Goal: Task Accomplishment & Management: Use online tool/utility

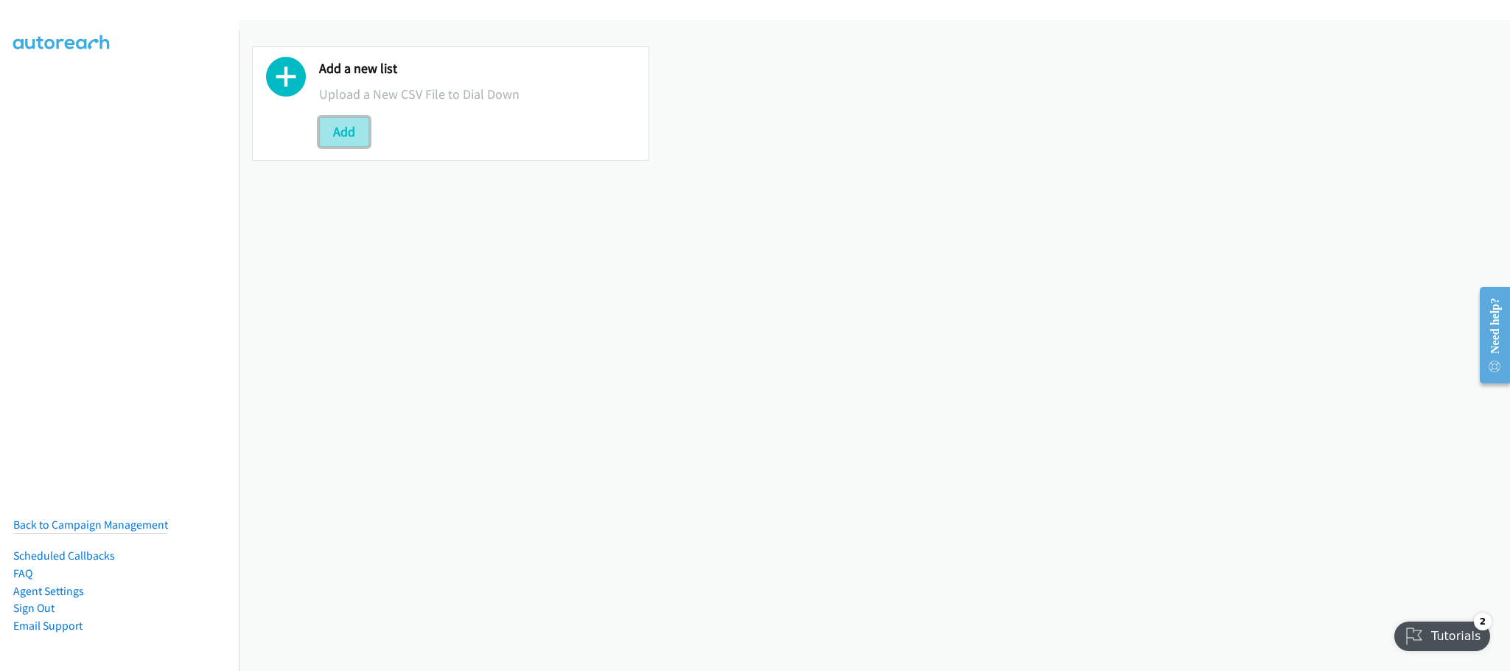
click at [352, 125] on button "Add" at bounding box center [344, 131] width 50 height 29
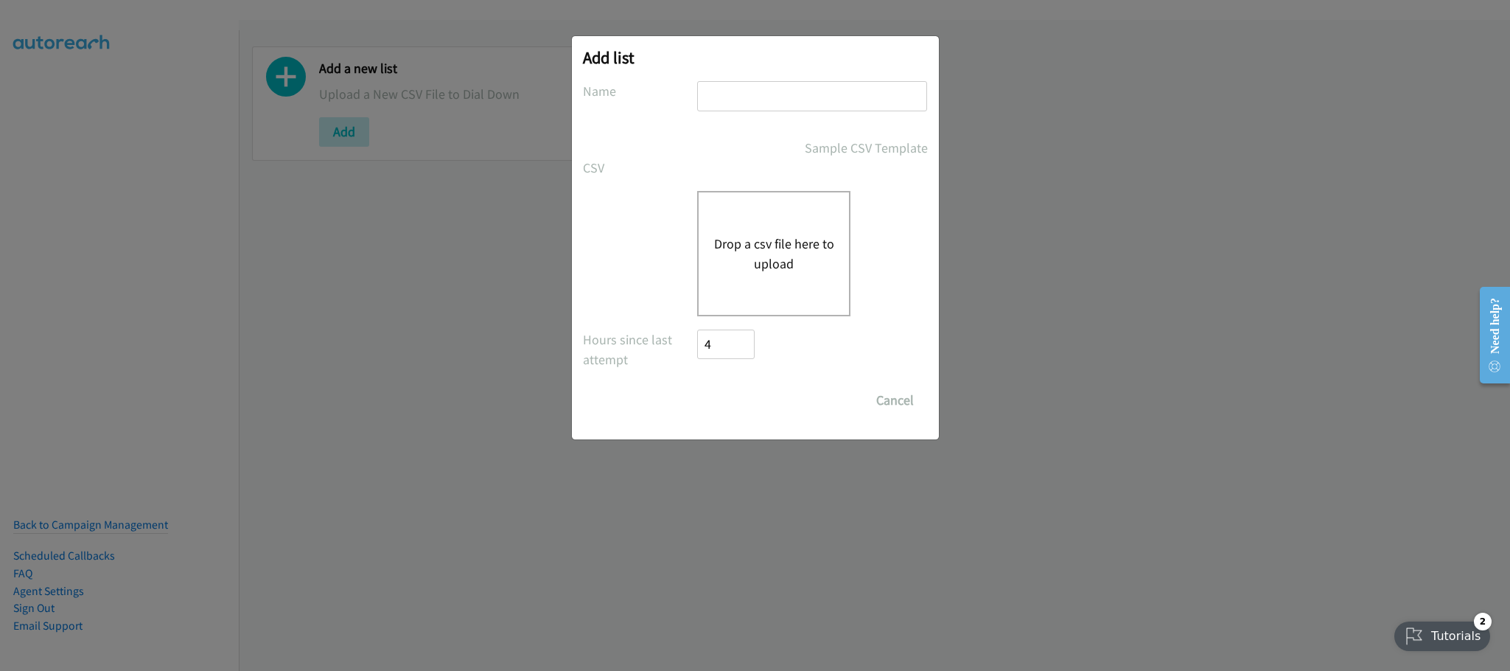
click at [754, 248] on button "Drop a csv file here to upload" at bounding box center [774, 254] width 121 height 40
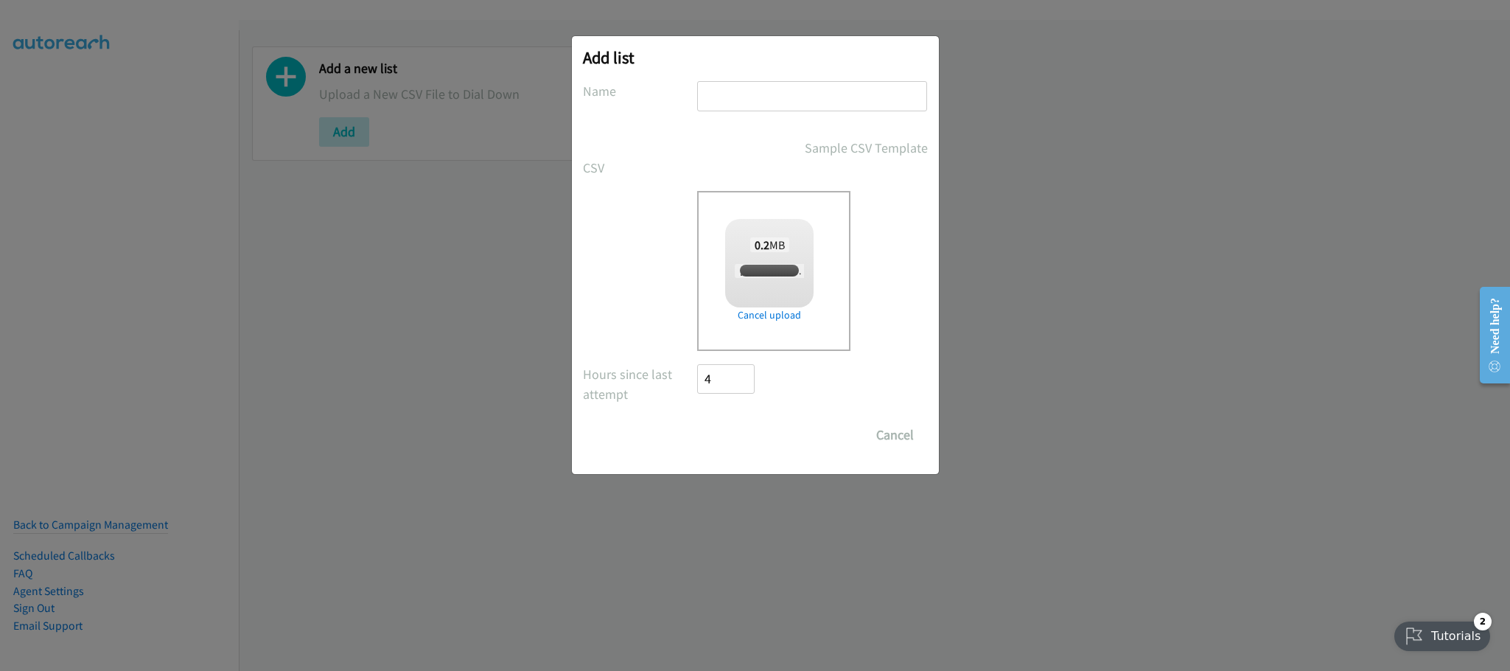
checkbox input "true"
click at [823, 96] on input "text" at bounding box center [812, 96] width 230 height 30
click at [761, 96] on input "text" at bounding box center [812, 96] width 230 height 30
type input "SPLUNK 1"
click at [765, 423] on input "Save List" at bounding box center [736, 434] width 77 height 29
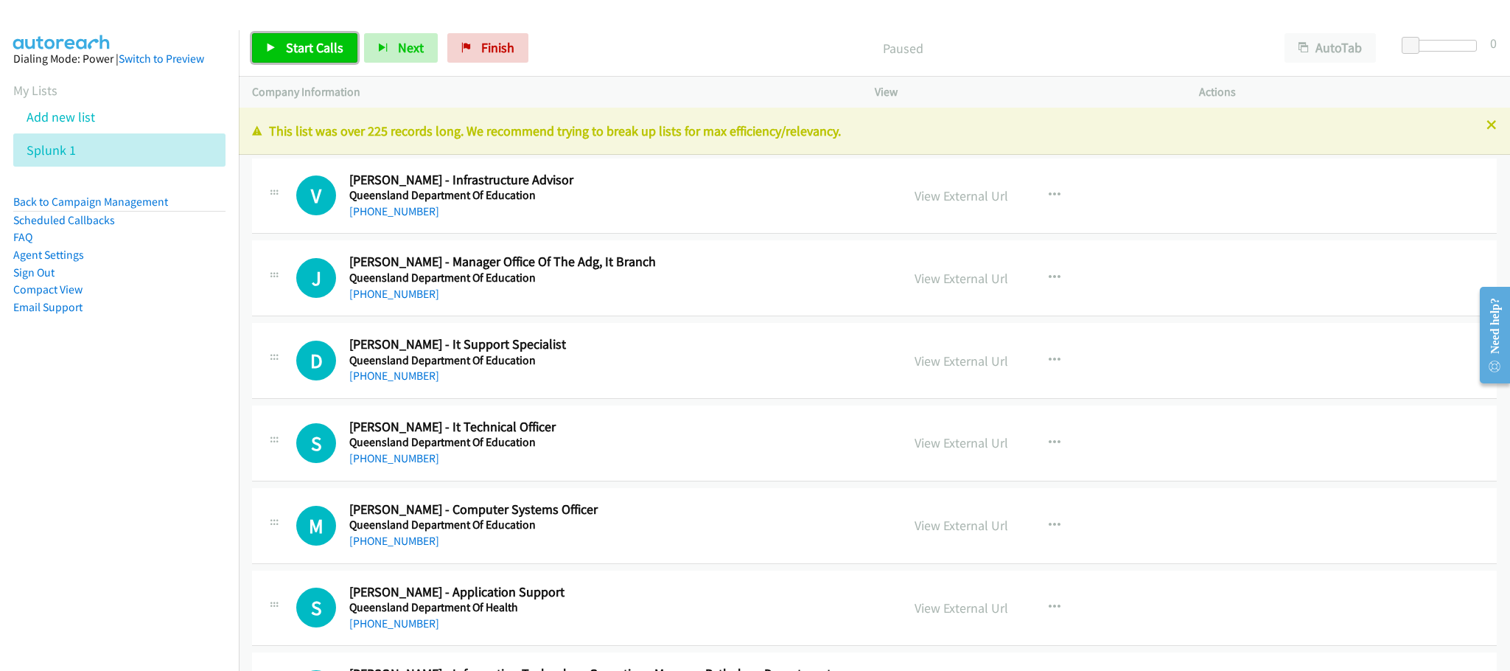
click at [347, 51] on link "Start Calls" at bounding box center [304, 47] width 105 height 29
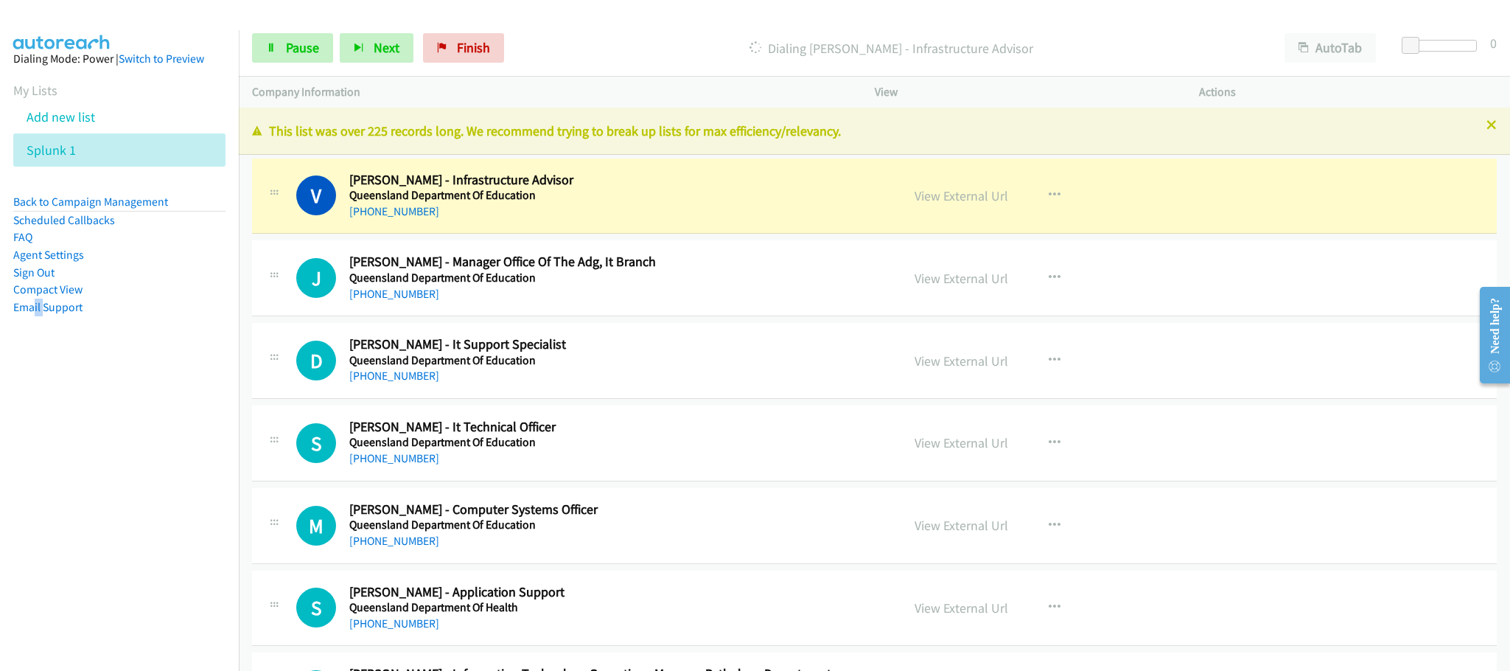
click at [47, 425] on nav "Dialing Mode: Power | Switch to Preview My Lists Add new list Splunk 1 Back to …" at bounding box center [120, 365] width 240 height 671
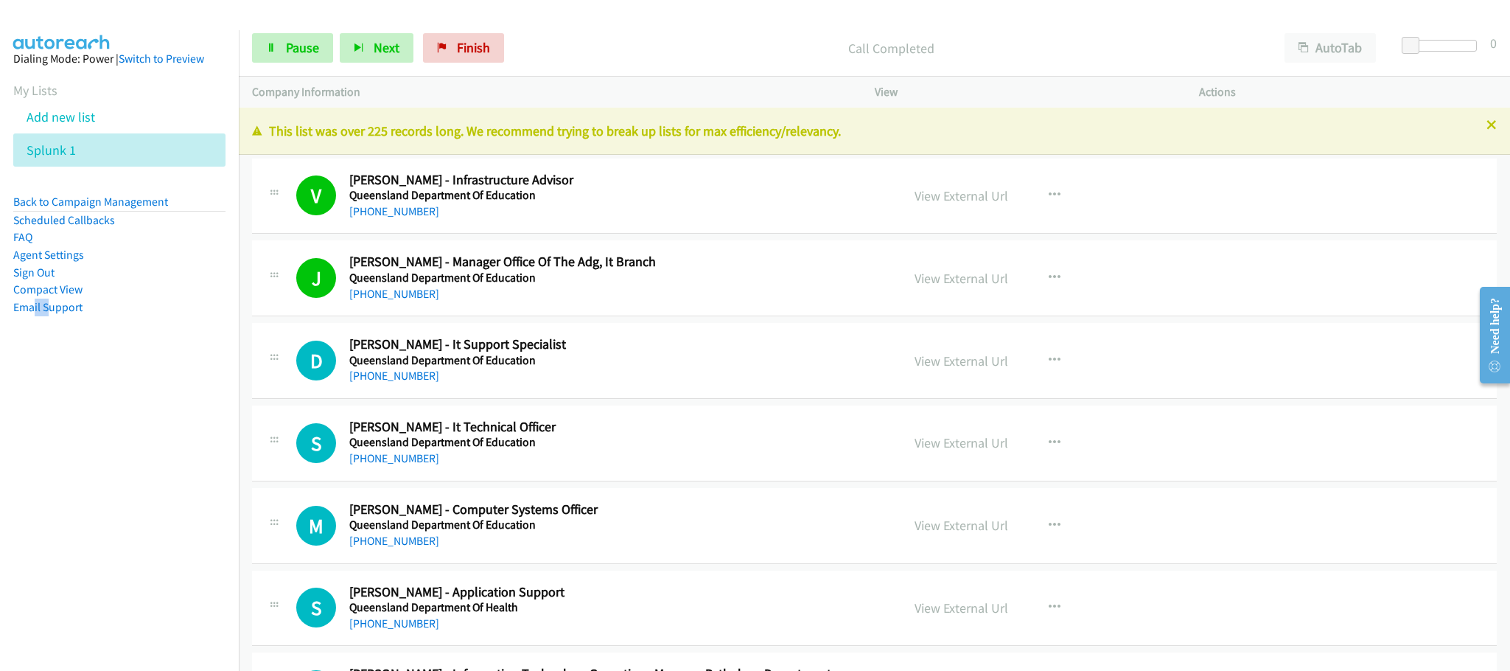
drag, startPoint x: 1183, startPoint y: 631, endPoint x: 1175, endPoint y: 613, distance: 20.1
click at [1183, 631] on div "View External Url View External Url Schedule/Manage Callback Start Calls Here R…" at bounding box center [1071, 608] width 338 height 49
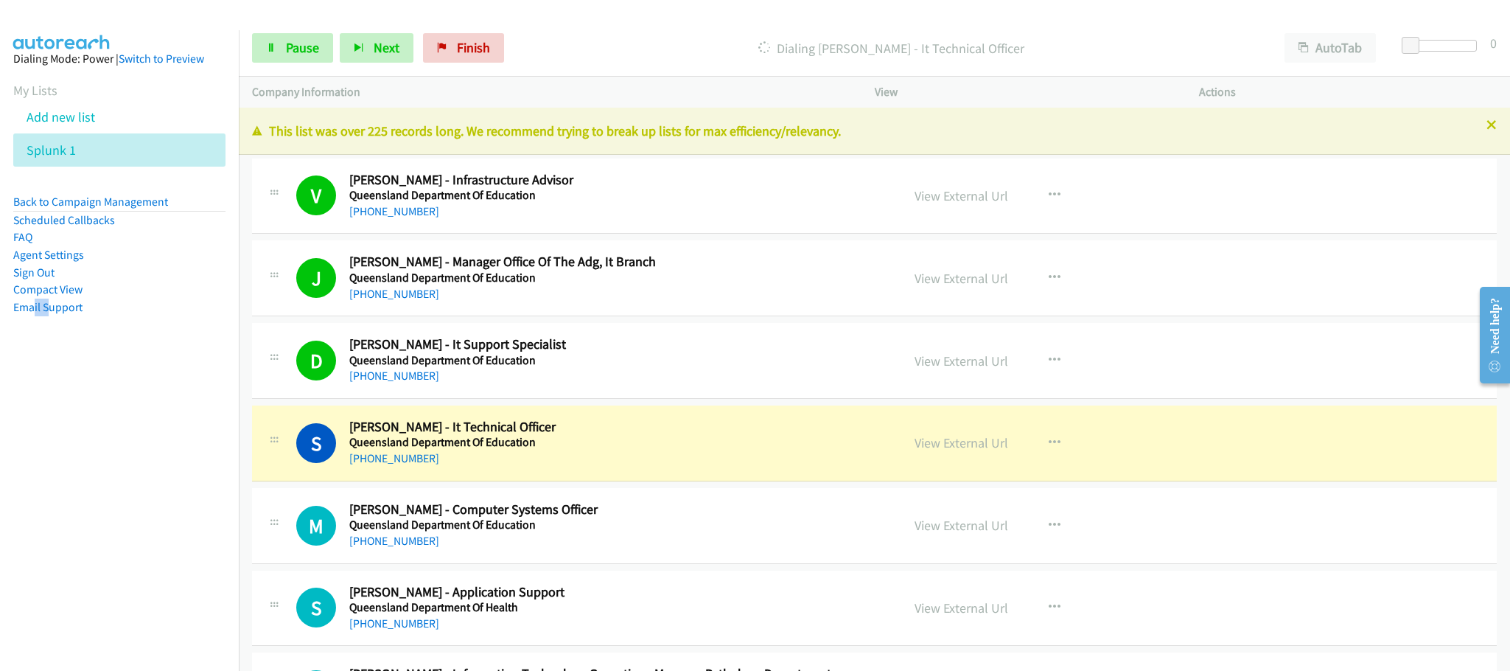
click at [949, 452] on div "View External Url" at bounding box center [962, 443] width 94 height 20
click at [281, 51] on link "Pause" at bounding box center [292, 47] width 81 height 29
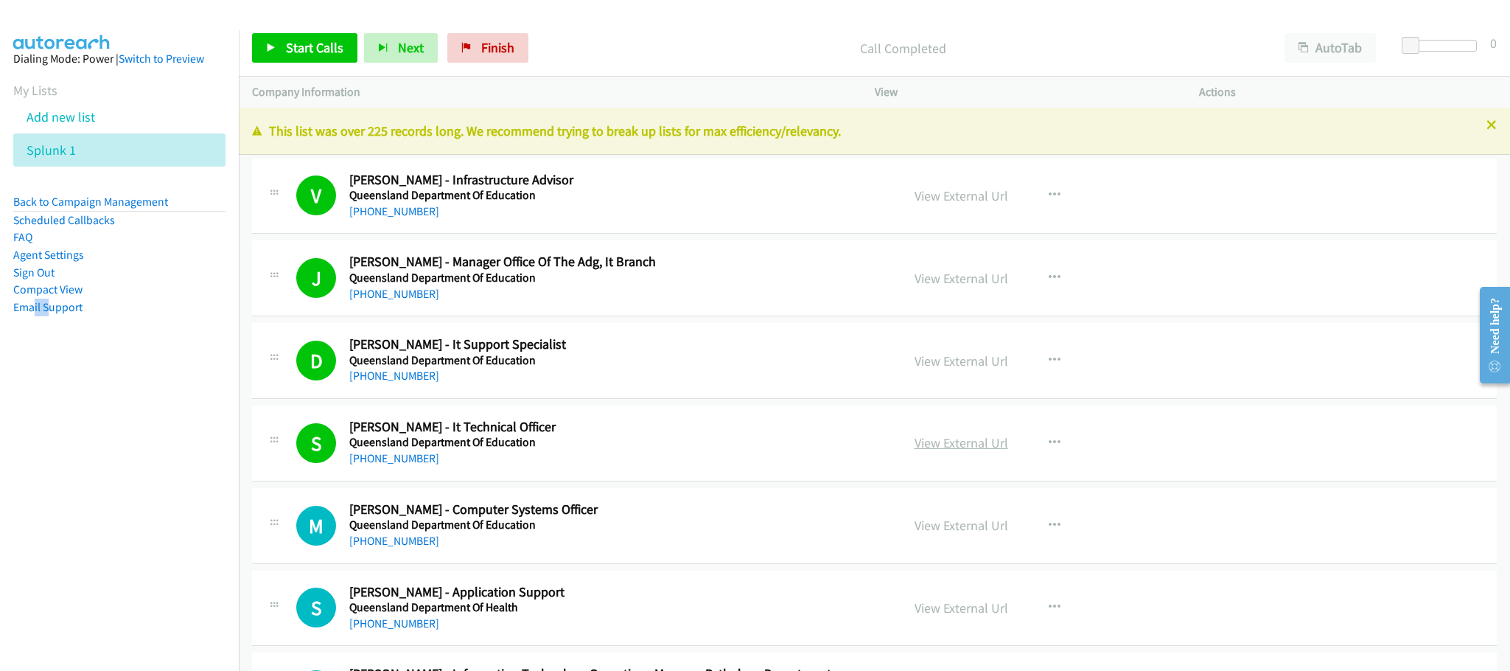
click at [964, 447] on link "View External Url" at bounding box center [962, 442] width 94 height 17
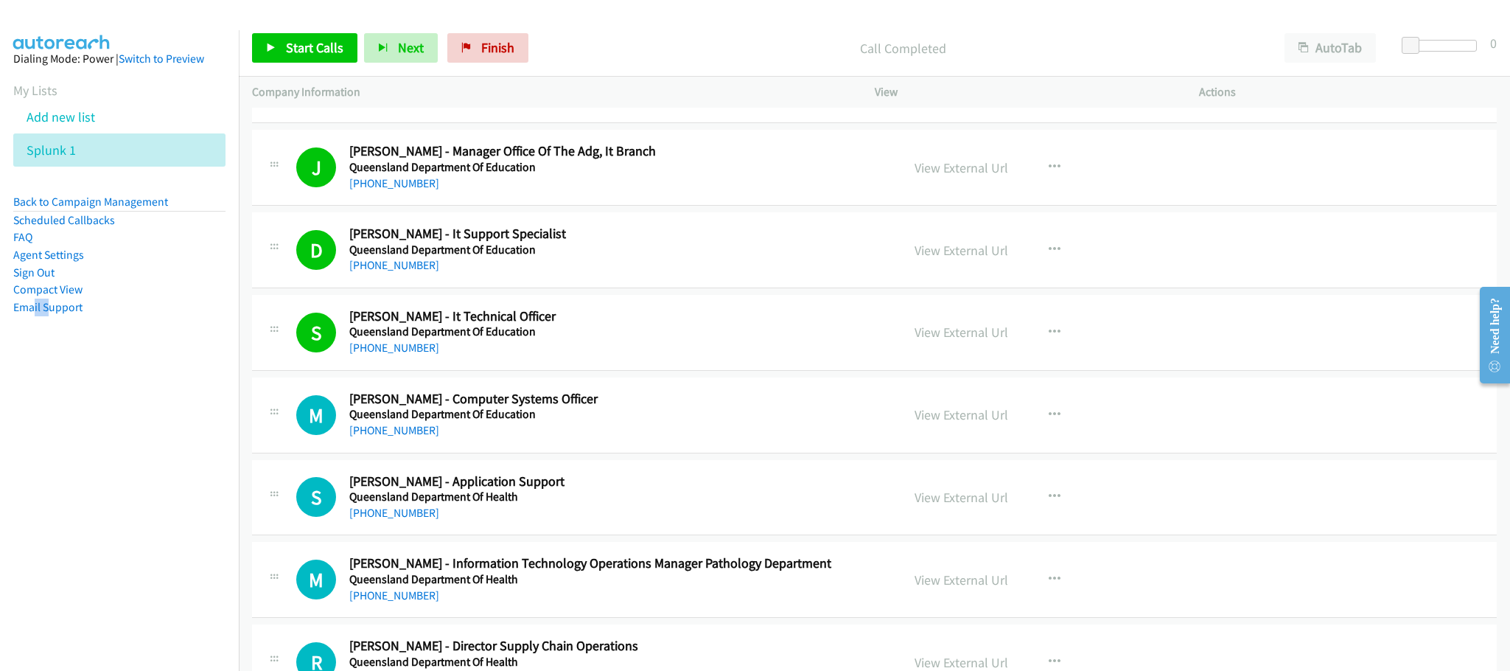
scroll to position [221, 0]
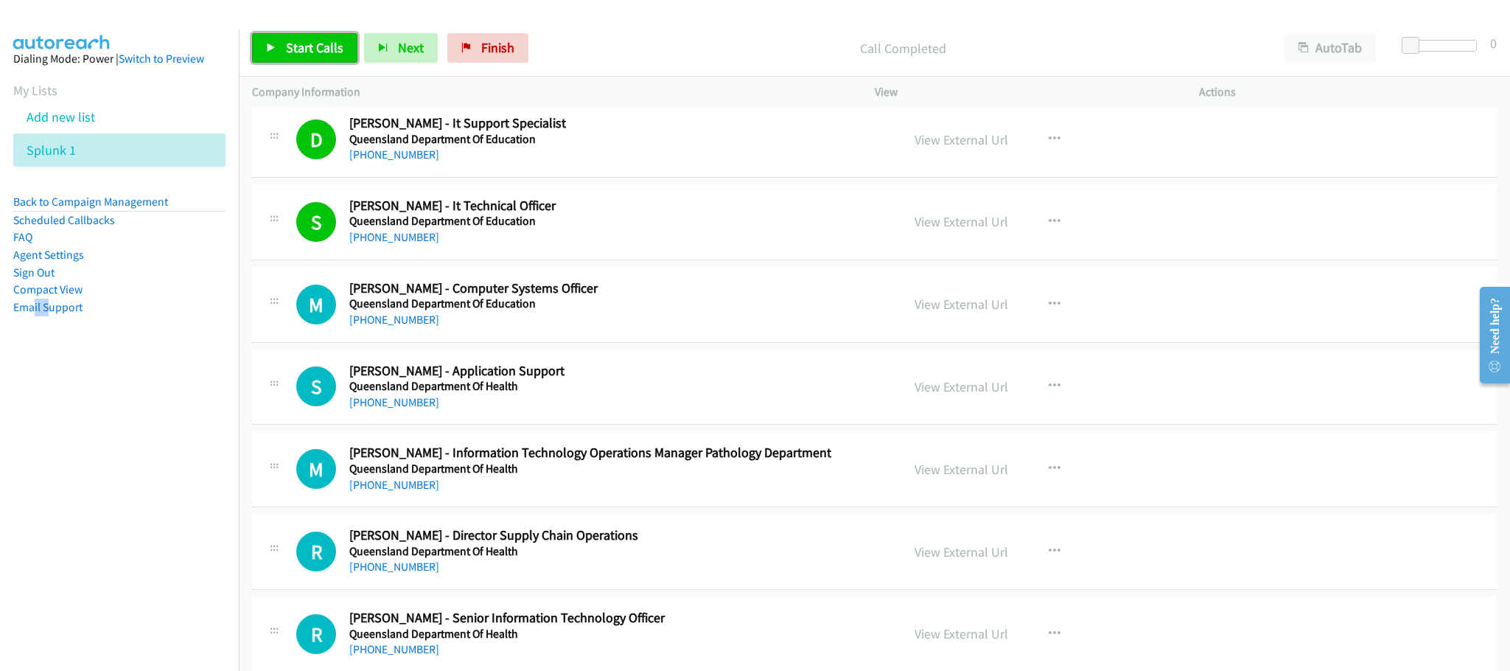
click at [293, 49] on span "Start Calls" at bounding box center [314, 47] width 57 height 17
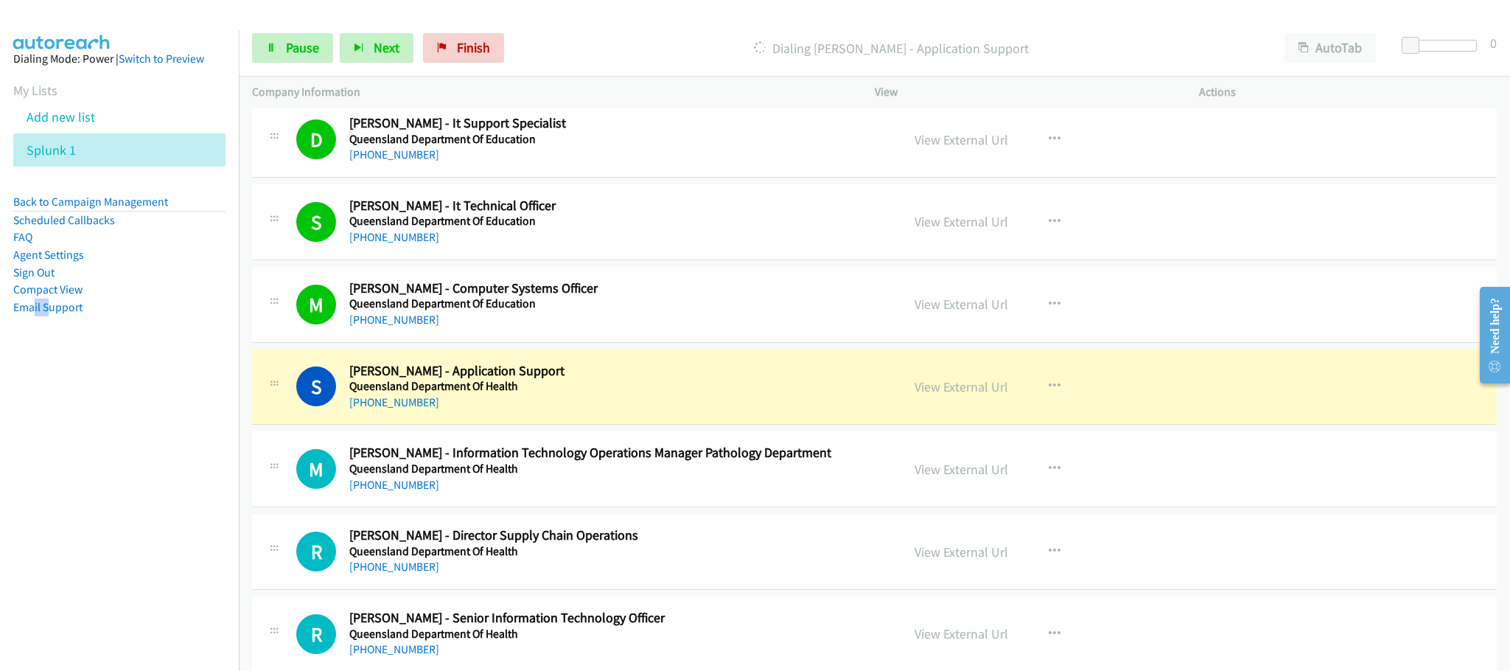
drag, startPoint x: 927, startPoint y: 388, endPoint x: 766, endPoint y: 326, distance: 172.9
click at [941, 386] on link "View External Url" at bounding box center [962, 386] width 94 height 17
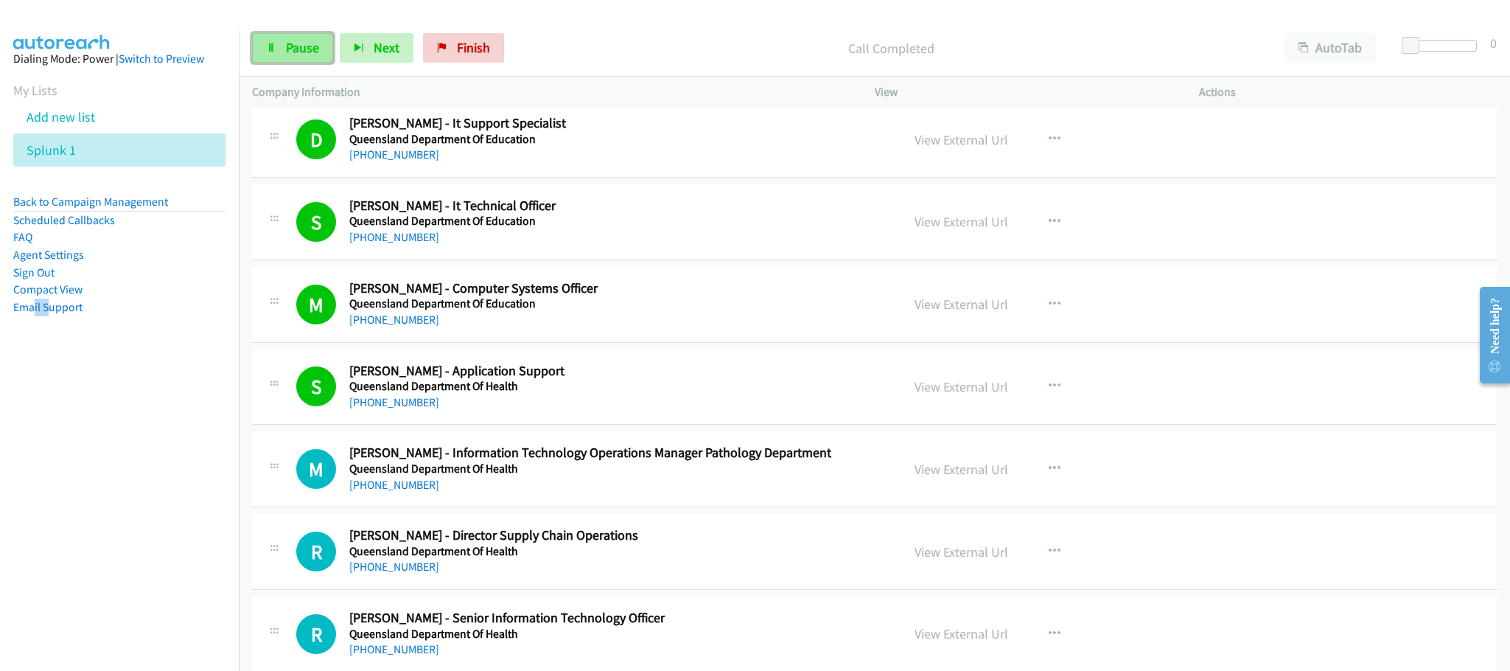
click at [313, 38] on link "Pause" at bounding box center [292, 47] width 81 height 29
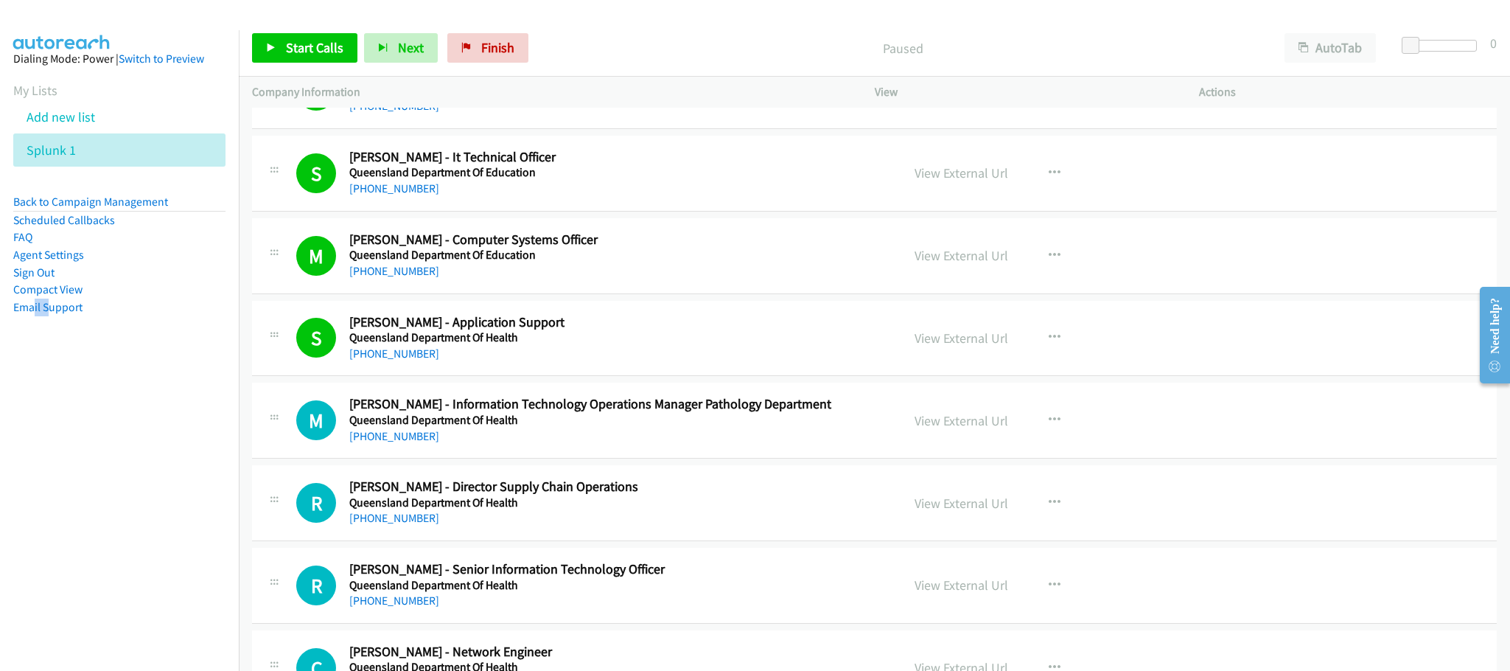
scroll to position [442, 0]
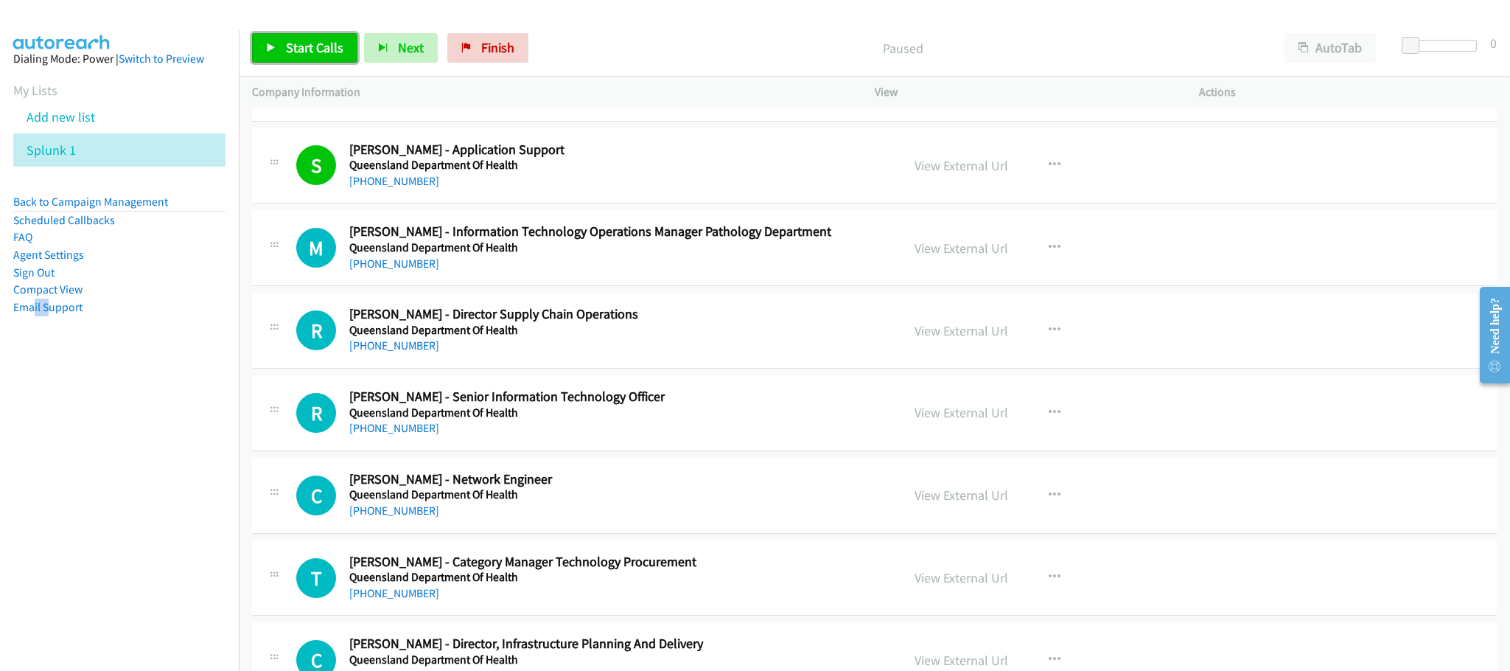
click at [290, 46] on span "Start Calls" at bounding box center [314, 47] width 57 height 17
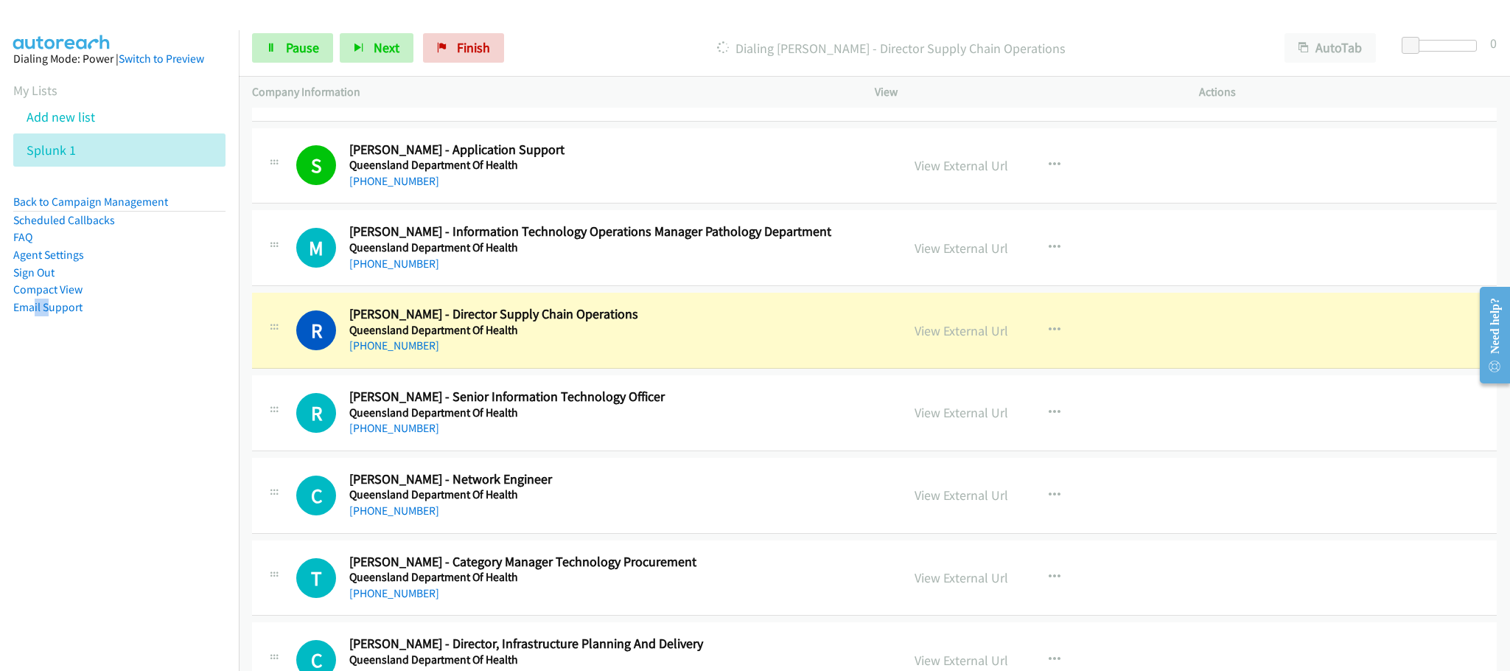
click at [777, 314] on h2 "[PERSON_NAME] - Director Supply Chain Operations" at bounding box center [614, 314] width 531 height 17
click at [1037, 251] on button "button" at bounding box center [1055, 247] width 40 height 29
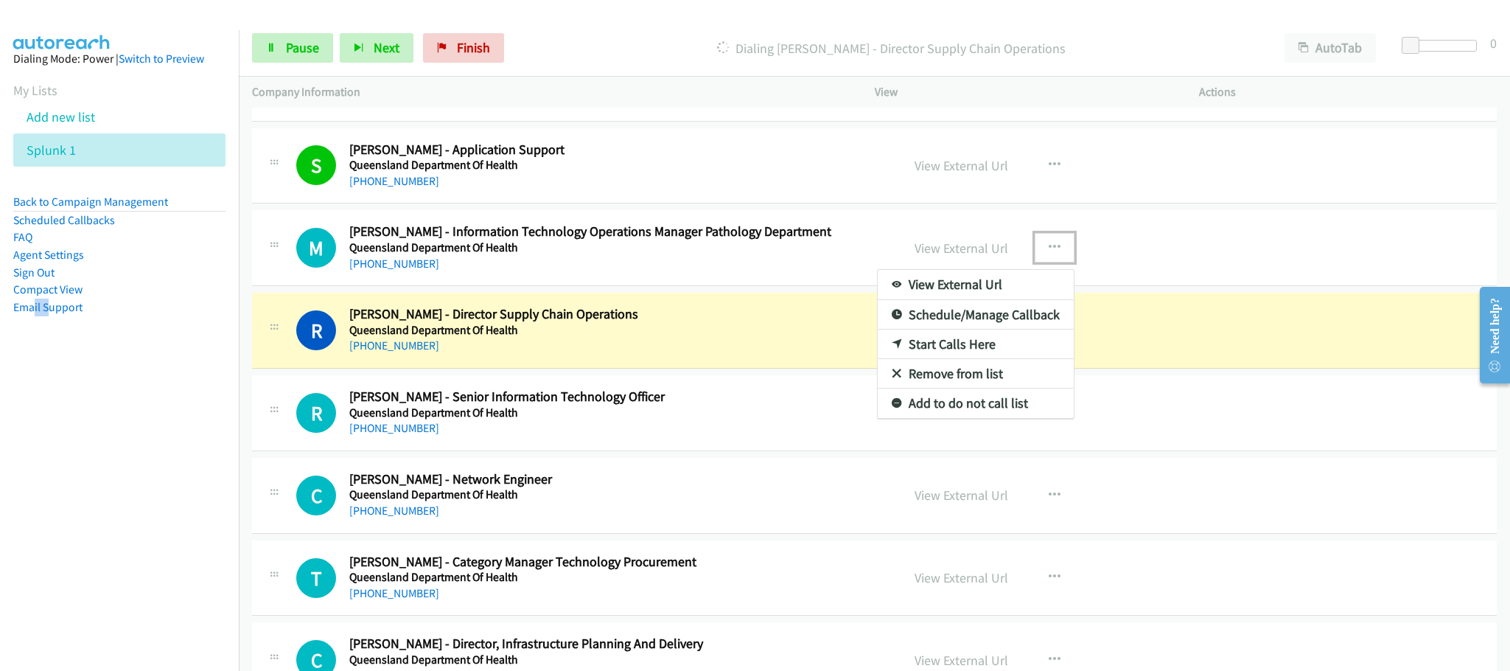
click at [1003, 344] on link "Start Calls Here" at bounding box center [976, 344] width 196 height 29
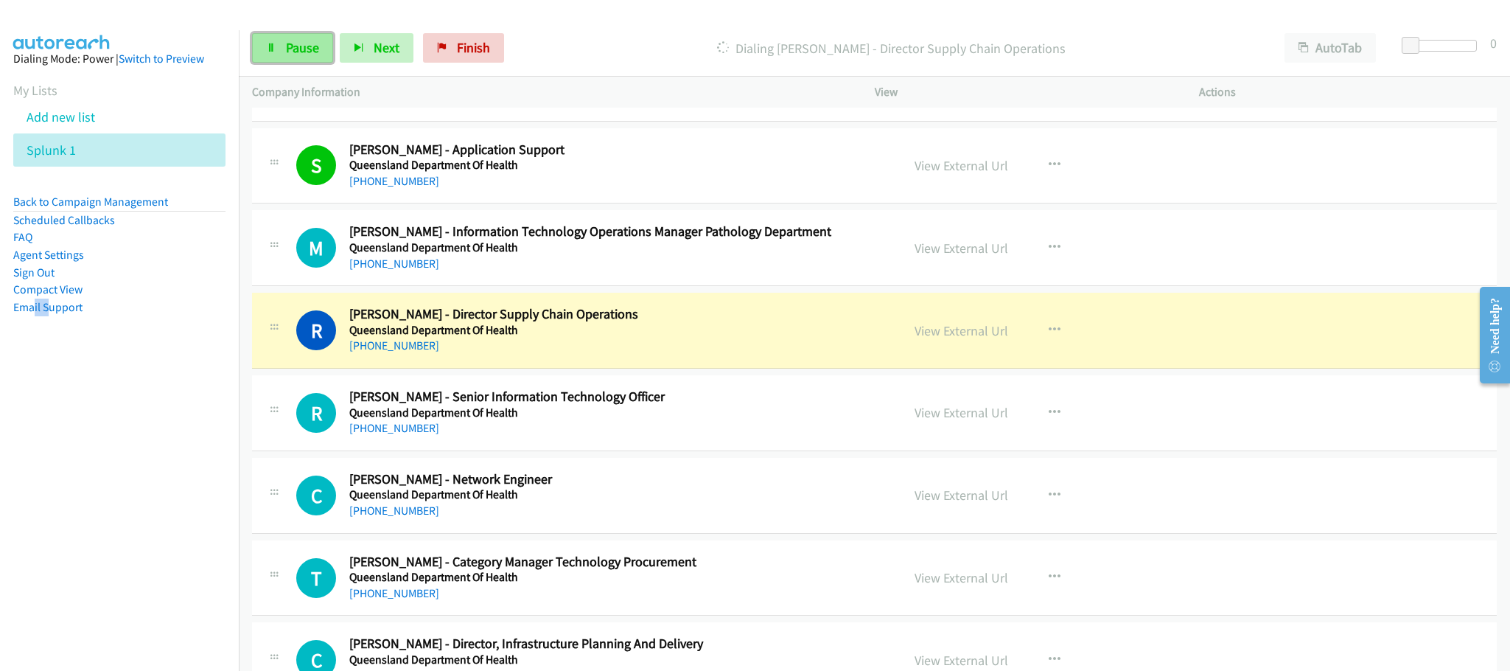
click at [305, 49] on span "Pause" at bounding box center [302, 47] width 33 height 17
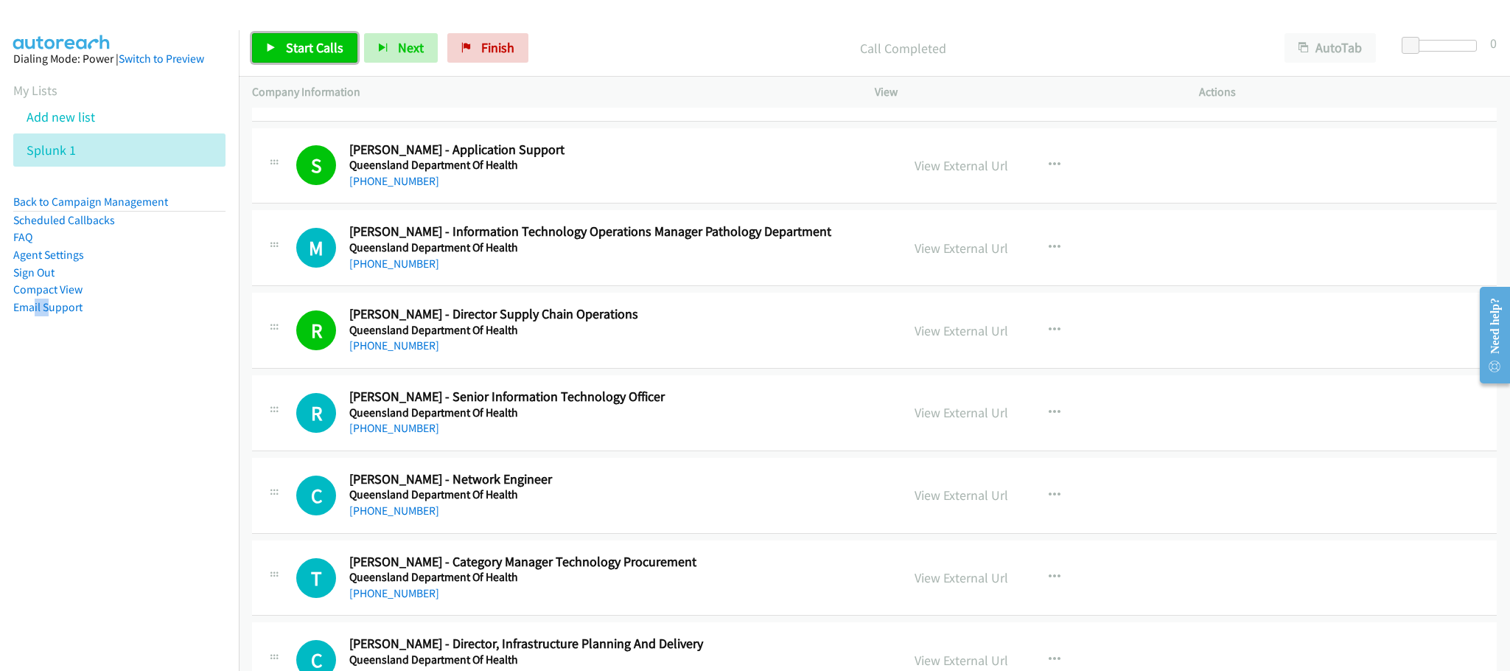
click at [310, 38] on link "Start Calls" at bounding box center [304, 47] width 105 height 29
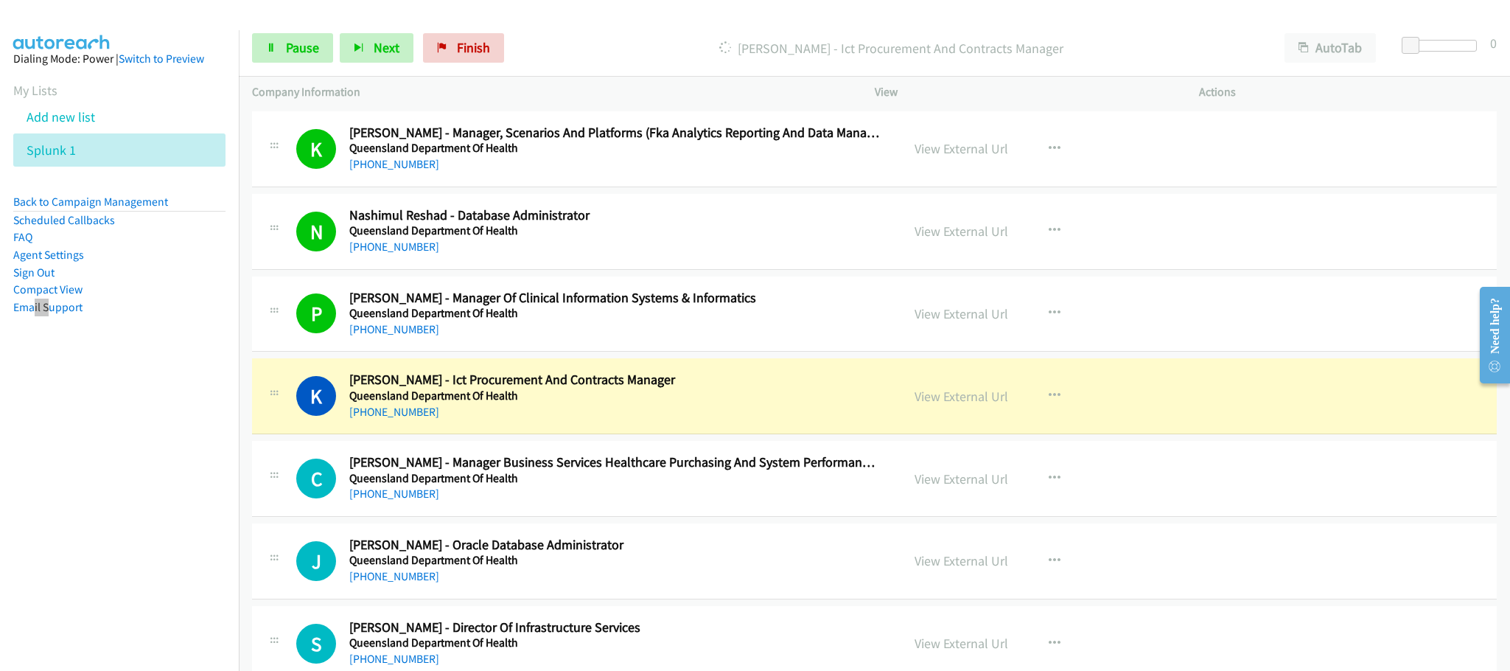
scroll to position [1216, 0]
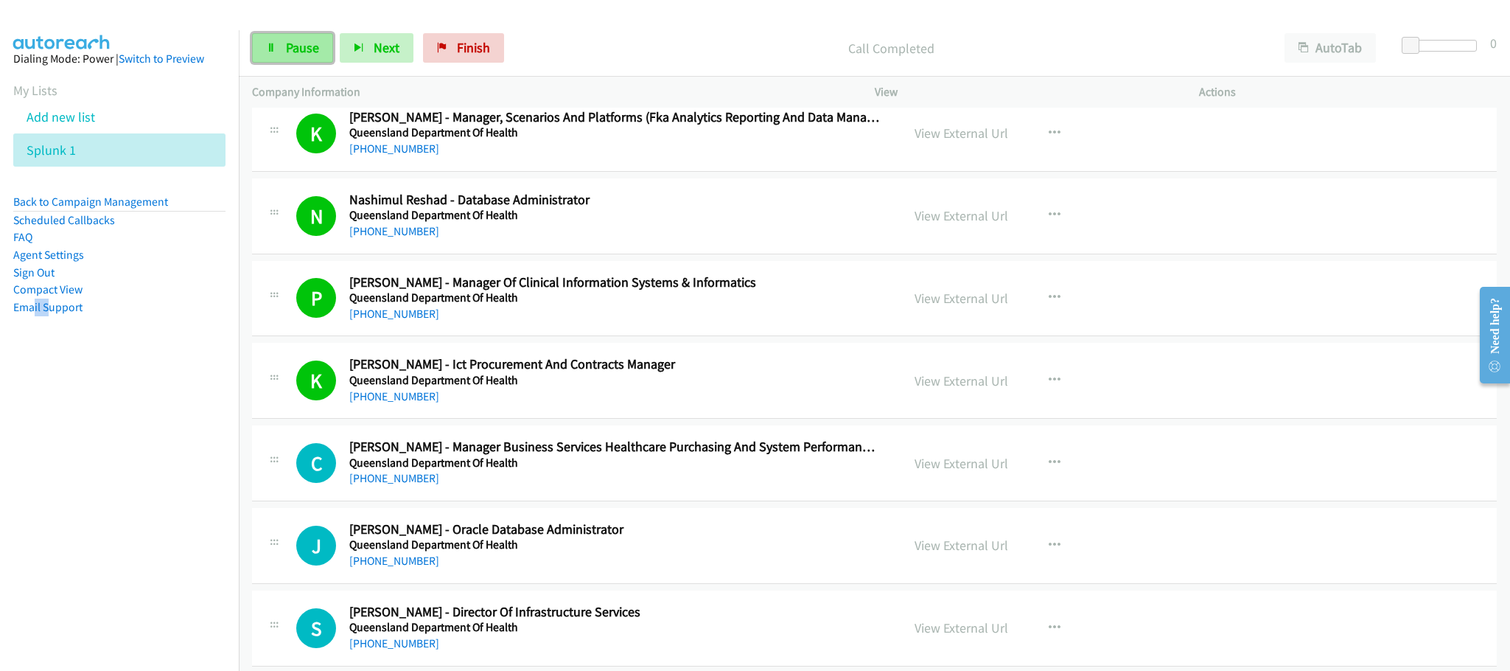
click at [293, 58] on link "Pause" at bounding box center [292, 47] width 81 height 29
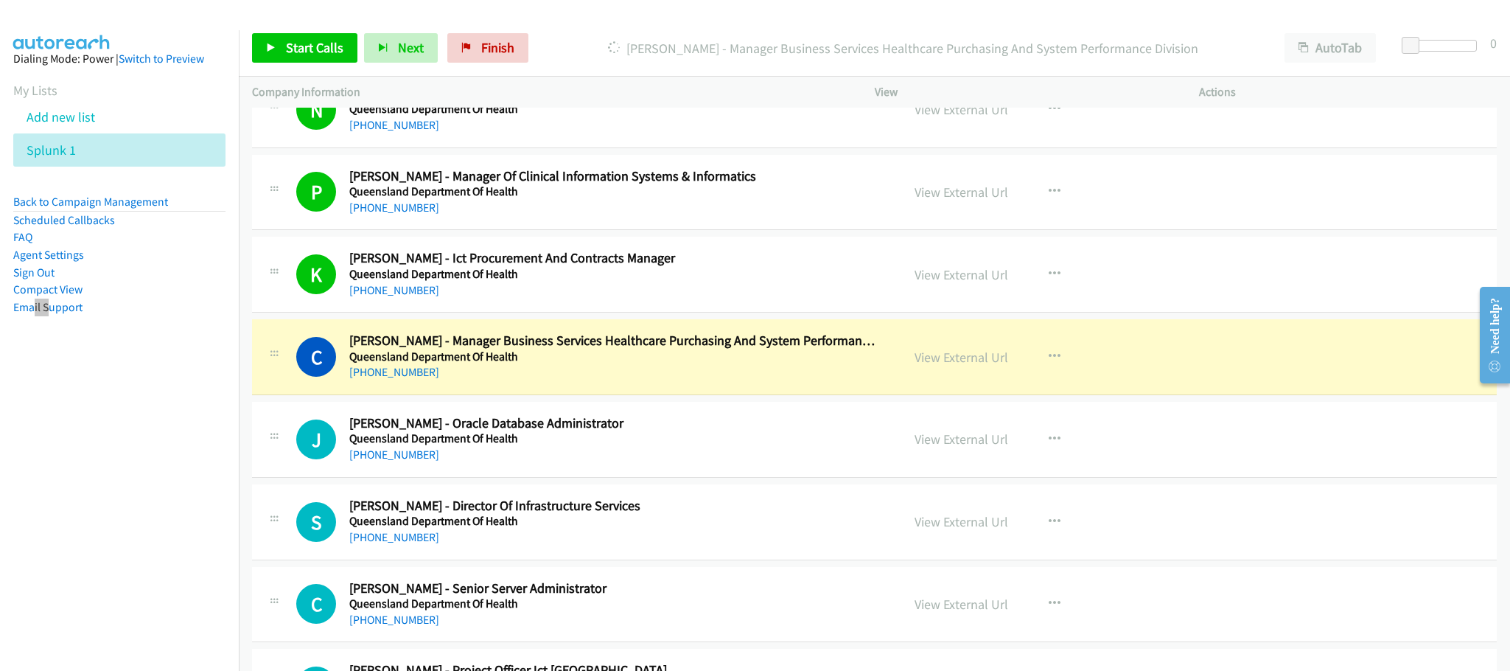
scroll to position [1327, 0]
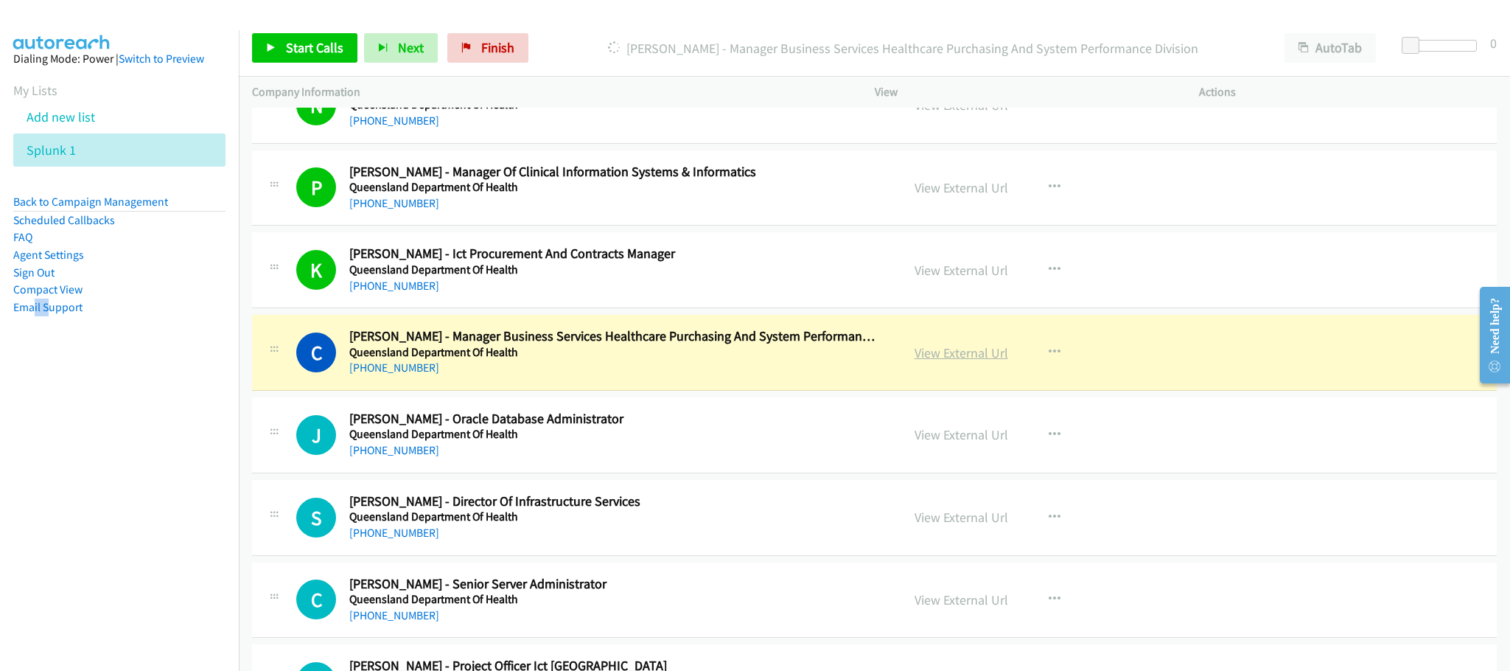
click at [960, 361] on link "View External Url" at bounding box center [962, 352] width 94 height 17
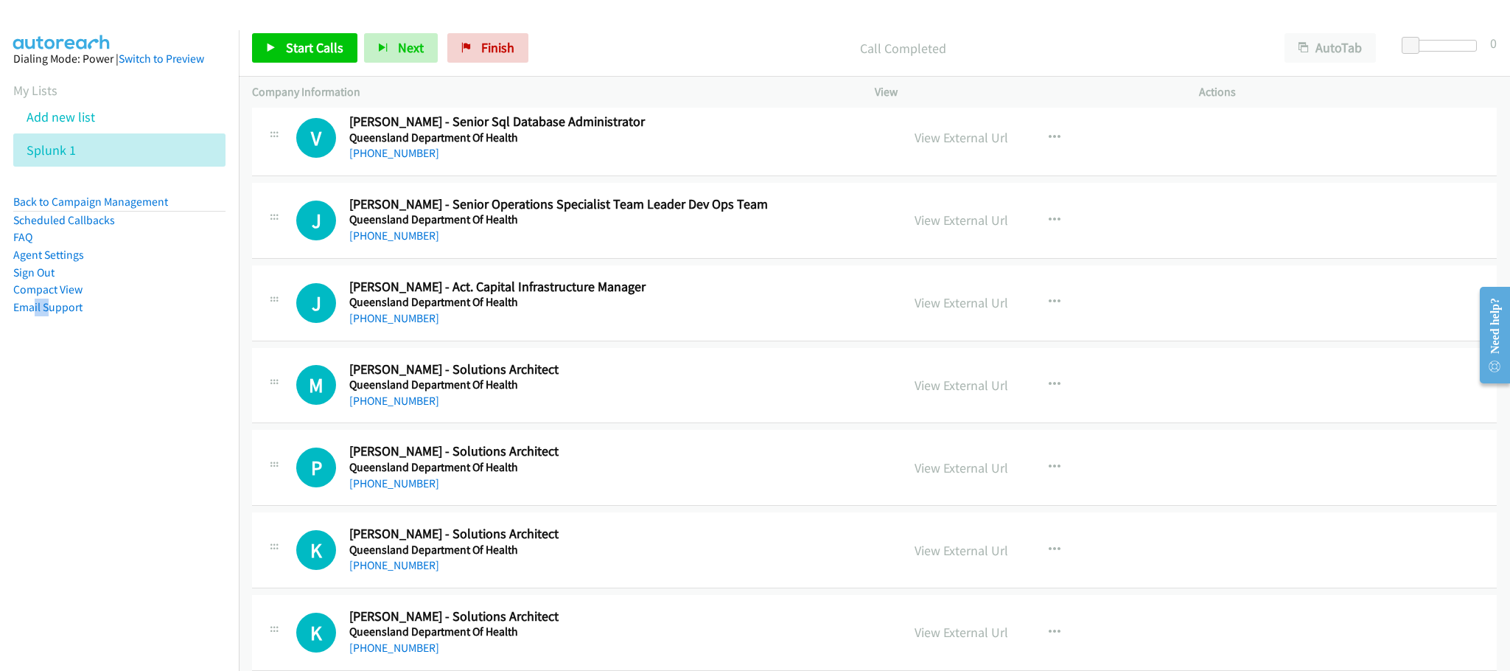
scroll to position [2433, 0]
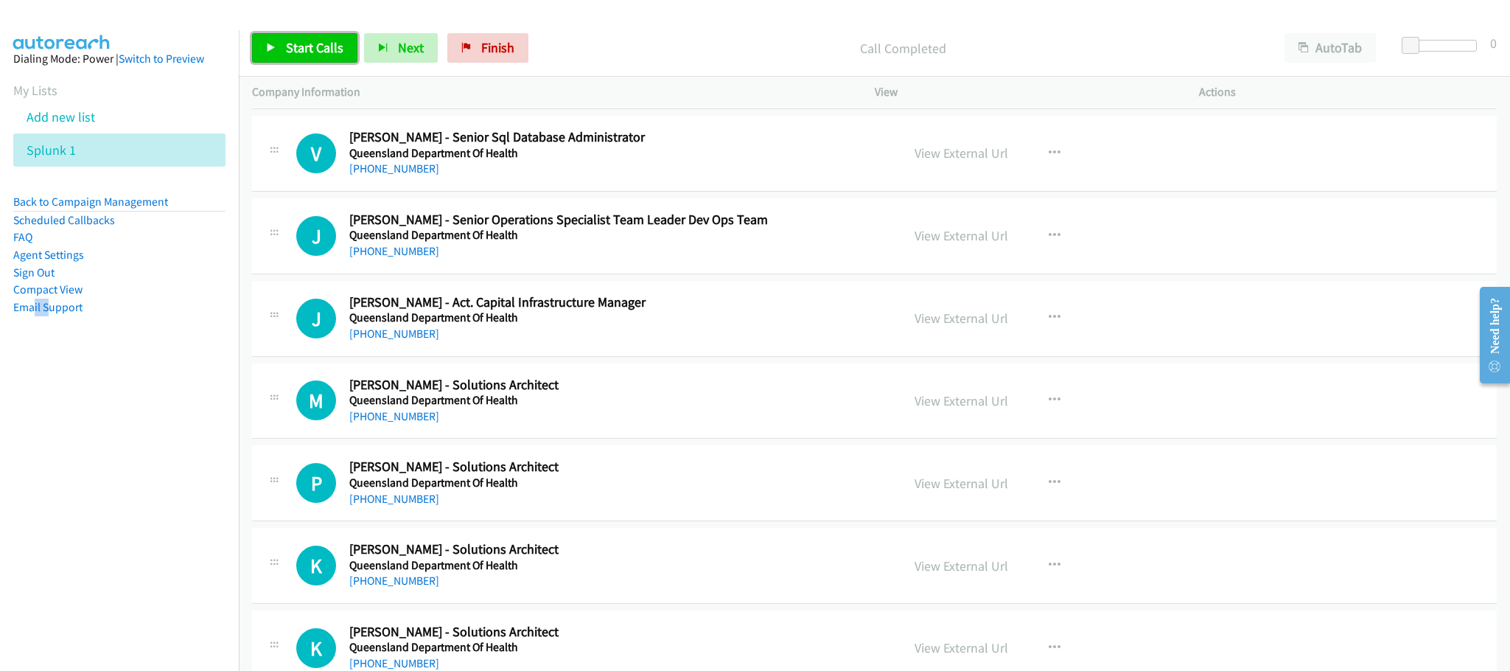
click at [319, 45] on span "Start Calls" at bounding box center [314, 47] width 57 height 17
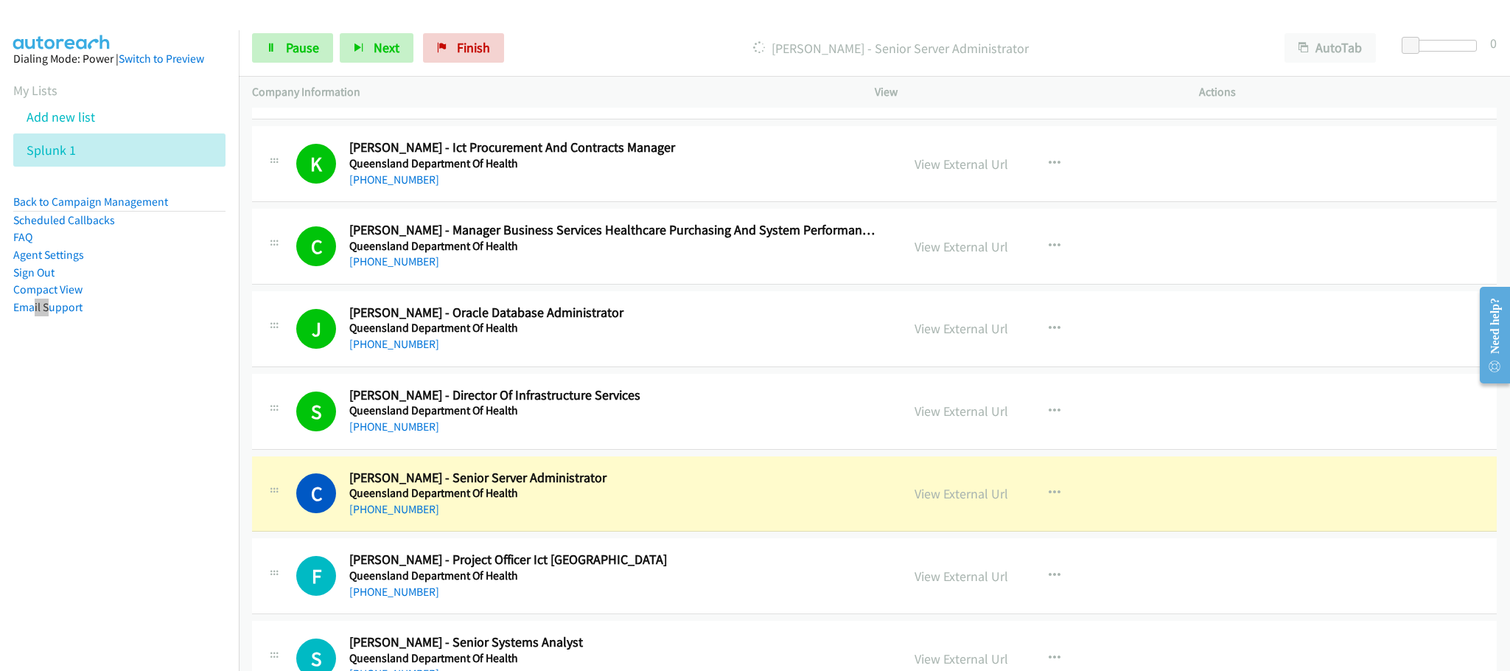
scroll to position [1437, 0]
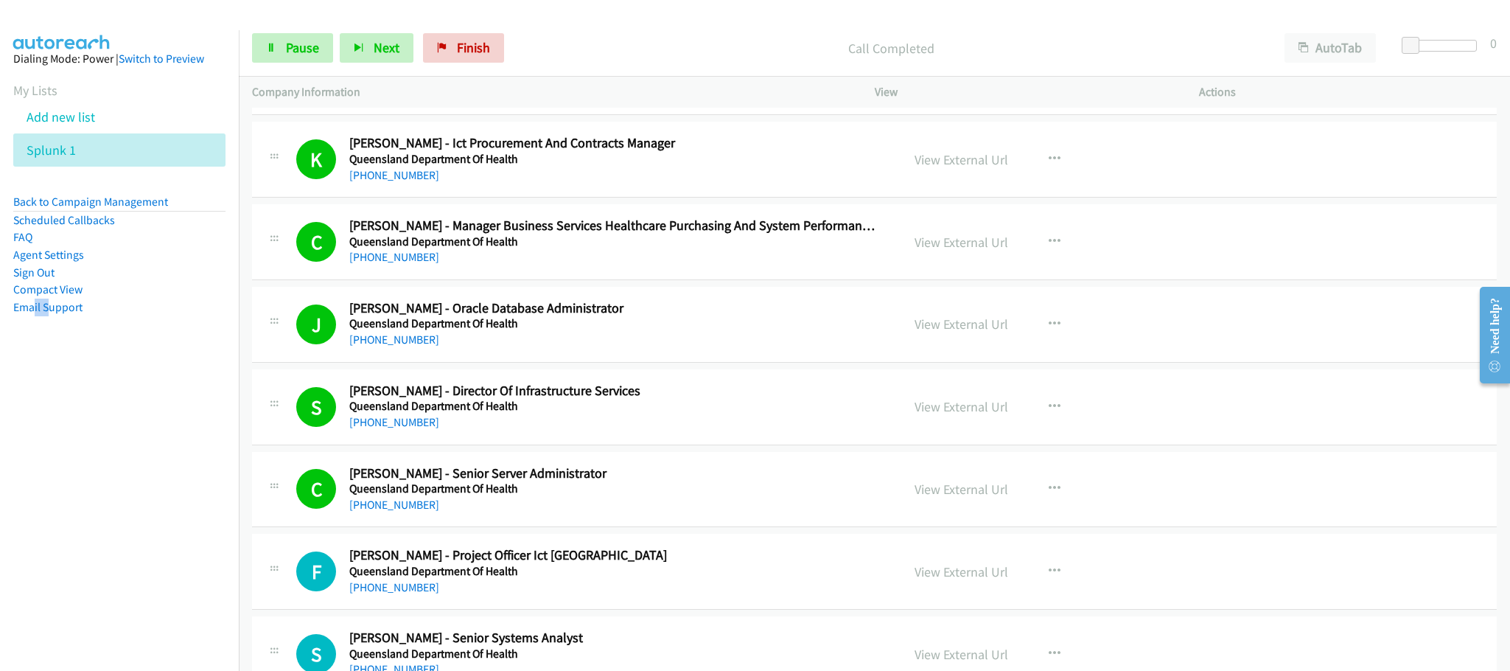
click at [892, 471] on div "C Callback Scheduled [PERSON_NAME] - Senior Server Administrator Queensland Dep…" at bounding box center [874, 490] width 1245 height 76
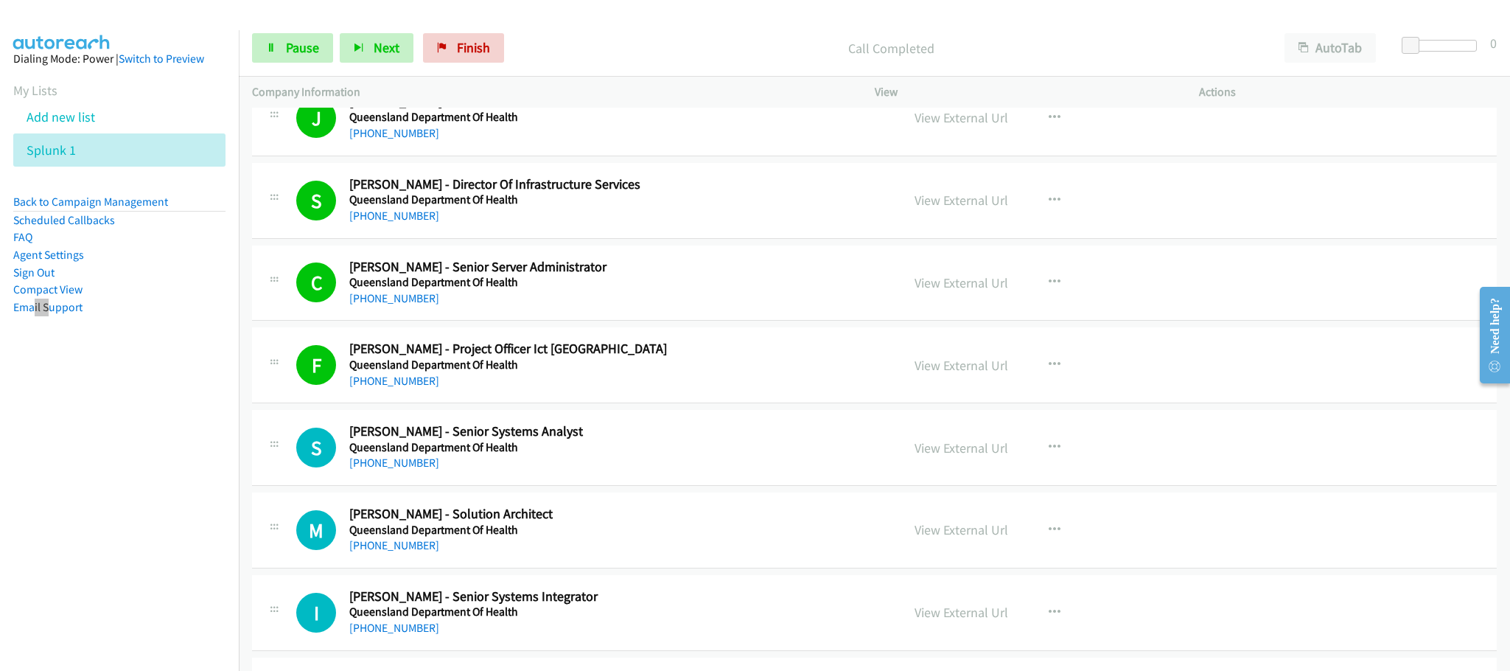
scroll to position [1659, 0]
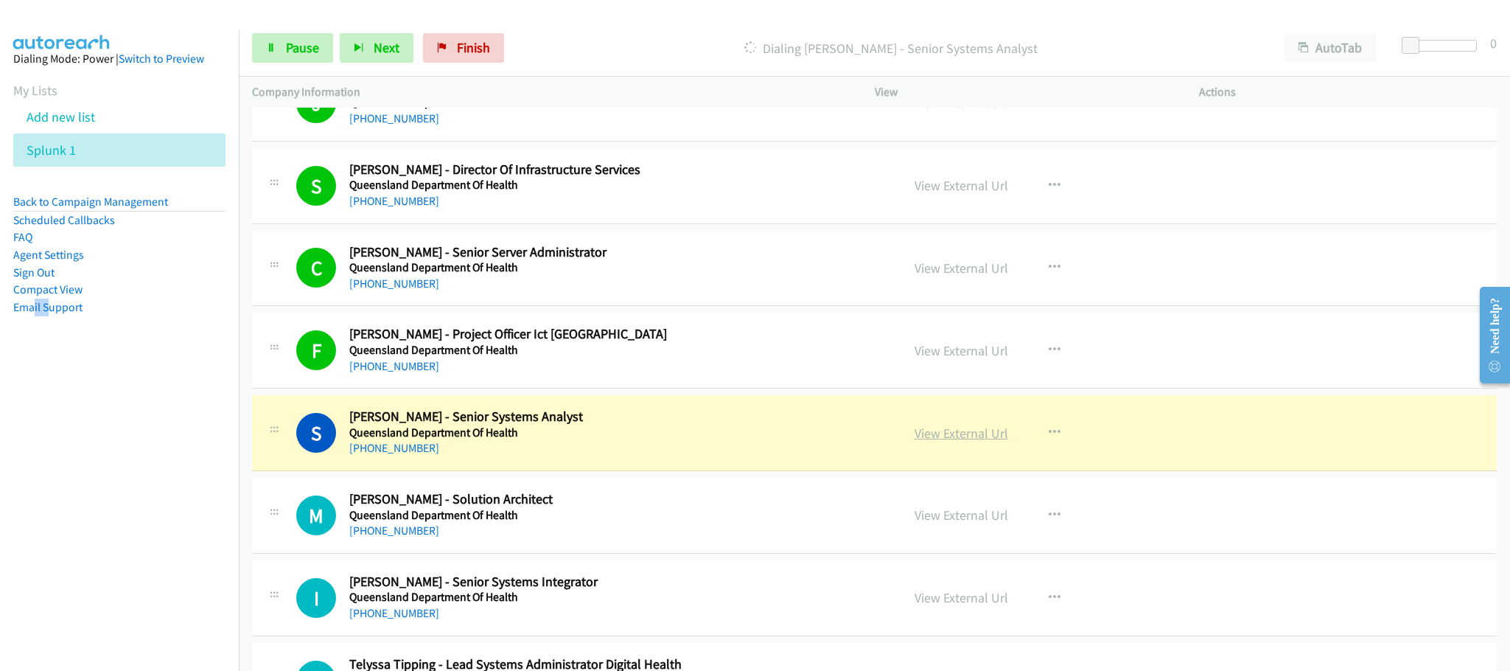
click at [954, 439] on link "View External Url" at bounding box center [962, 433] width 94 height 17
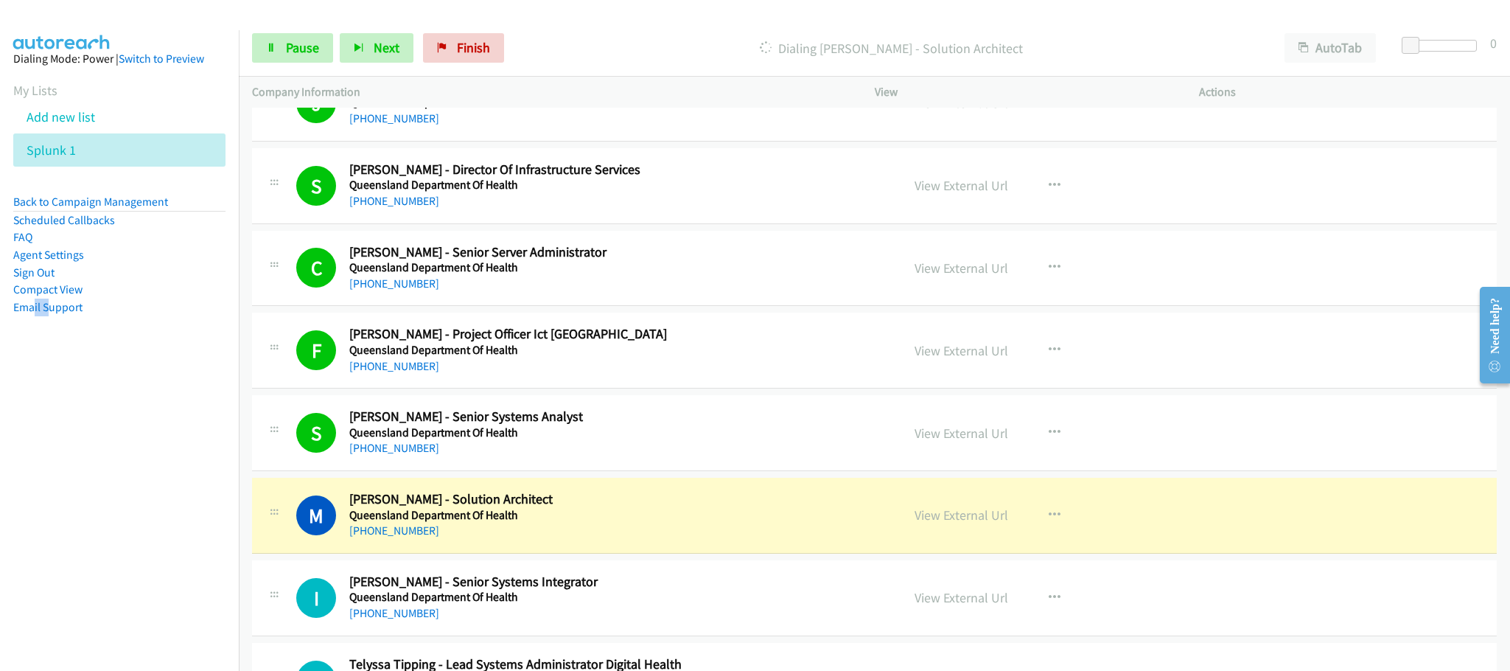
scroll to position [1769, 0]
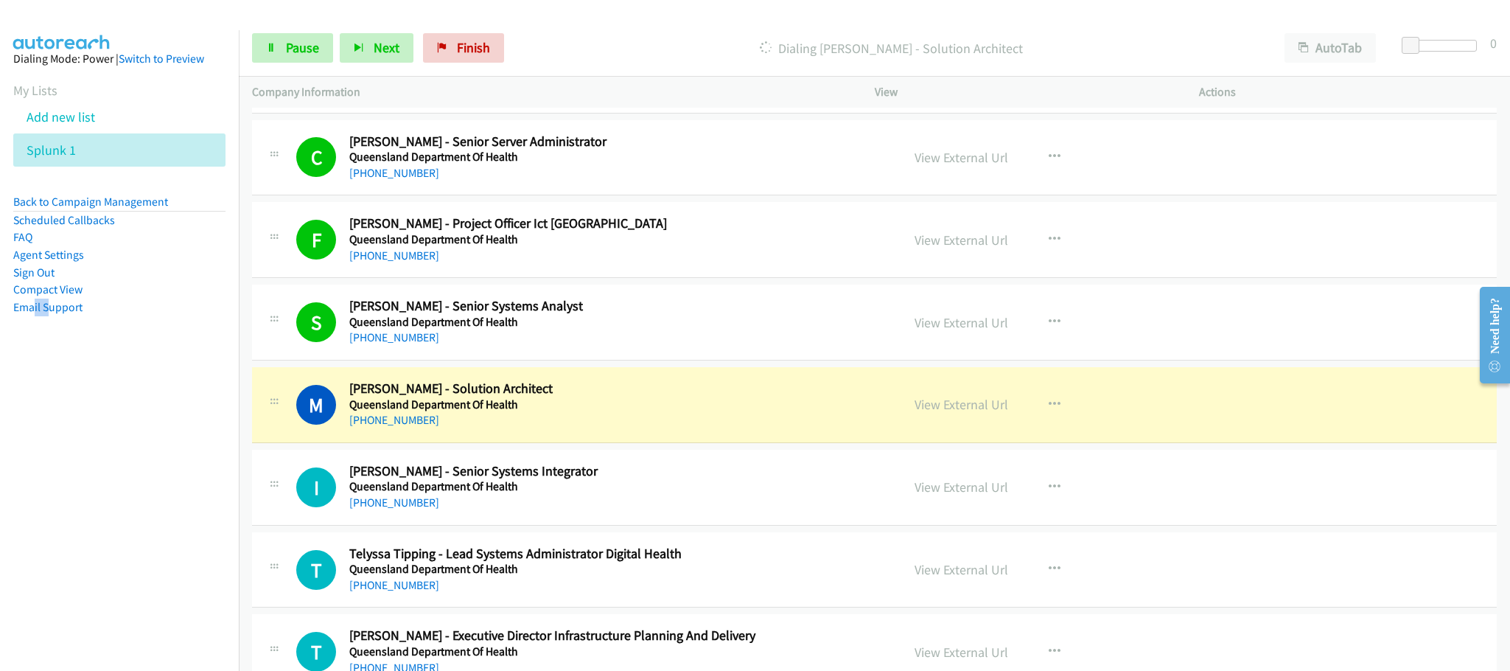
drag, startPoint x: 949, startPoint y: 421, endPoint x: 483, endPoint y: 158, distance: 535.1
click at [952, 411] on link "View External Url" at bounding box center [962, 404] width 94 height 17
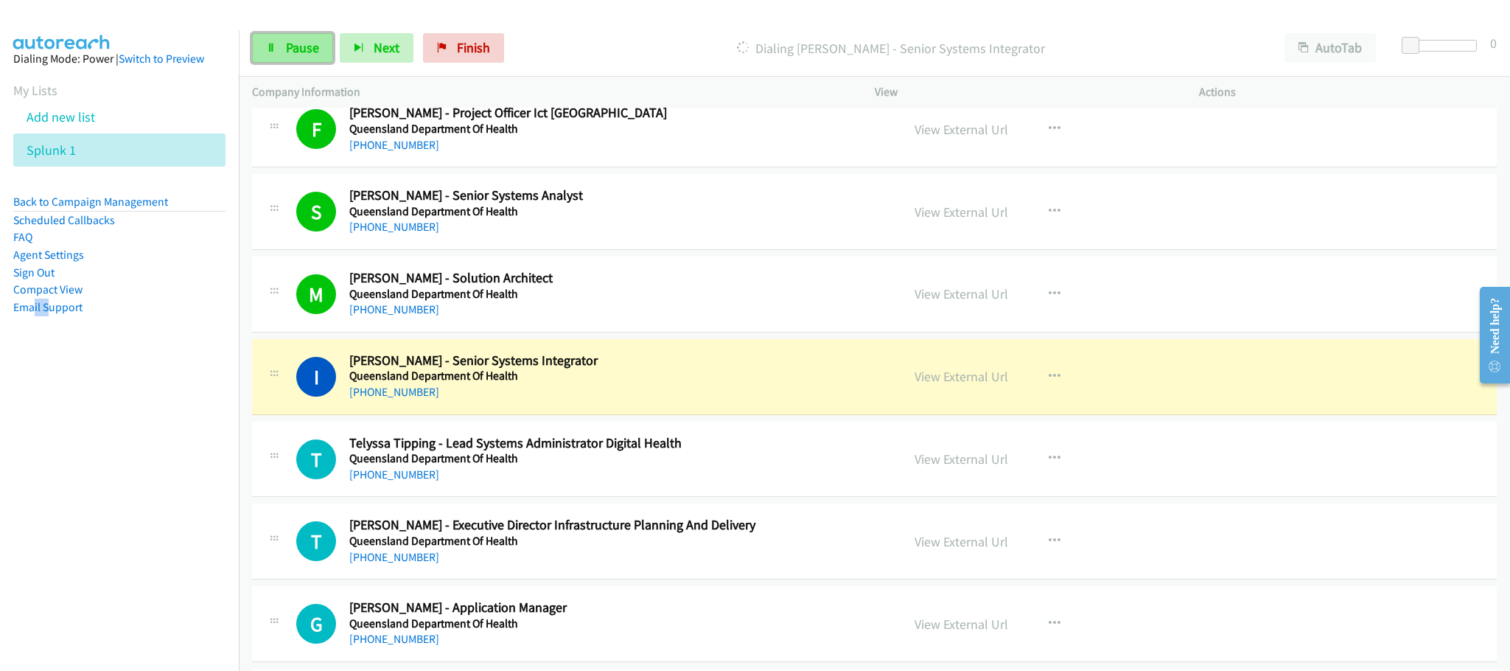
drag, startPoint x: 293, startPoint y: 43, endPoint x: 297, endPoint y: 36, distance: 8.0
click at [293, 43] on span "Pause" at bounding box center [302, 47] width 33 height 17
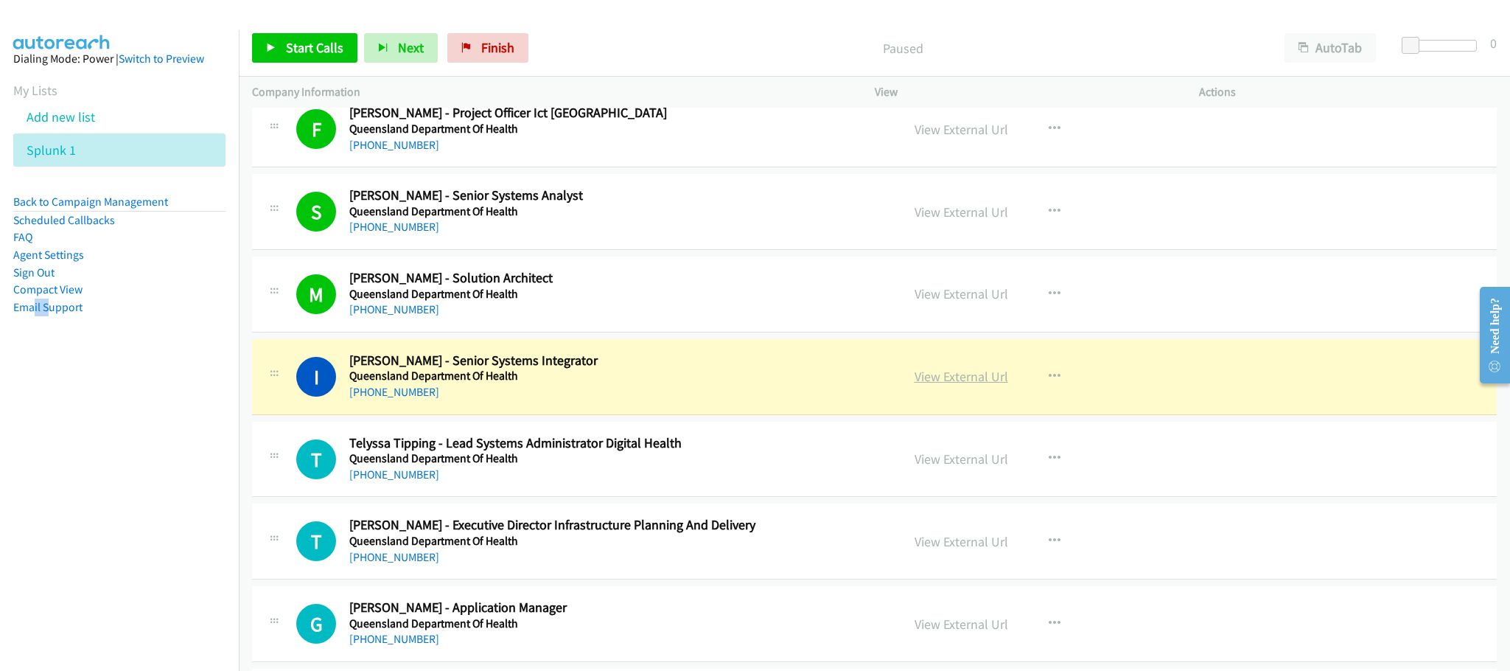
click at [976, 385] on link "View External Url" at bounding box center [962, 376] width 94 height 17
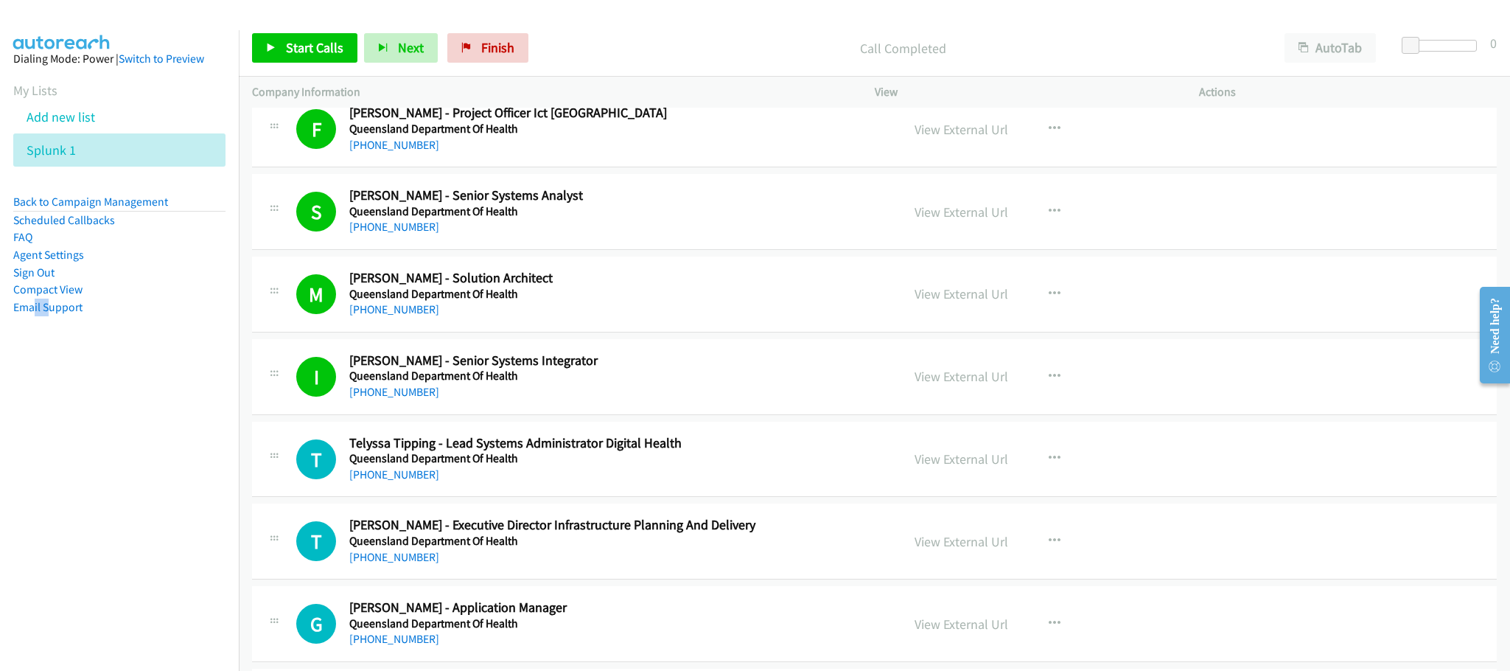
click at [795, 287] on h2 "[PERSON_NAME] - Solution Architect" at bounding box center [614, 278] width 531 height 17
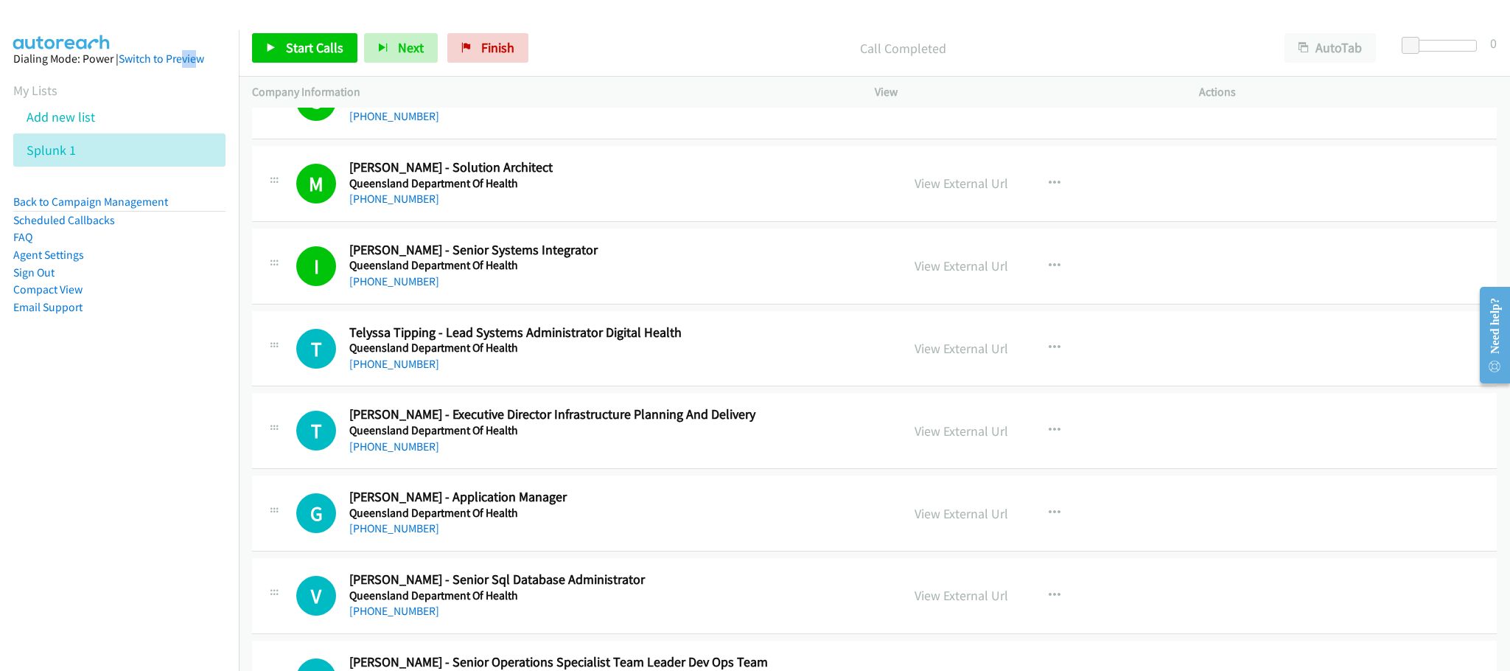
drag, startPoint x: 195, startPoint y: 29, endPoint x: 220, endPoint y: 5, distance: 34.4
click at [204, 40] on aside "Dialing Mode: Power | Switch to Preview My Lists Add new list Splunk 1 Back to …" at bounding box center [119, 206] width 239 height 352
click at [1440, 287] on div "I Callback Scheduled [PERSON_NAME] - Senior Systems Integrator Queensland Depar…" at bounding box center [874, 267] width 1245 height 76
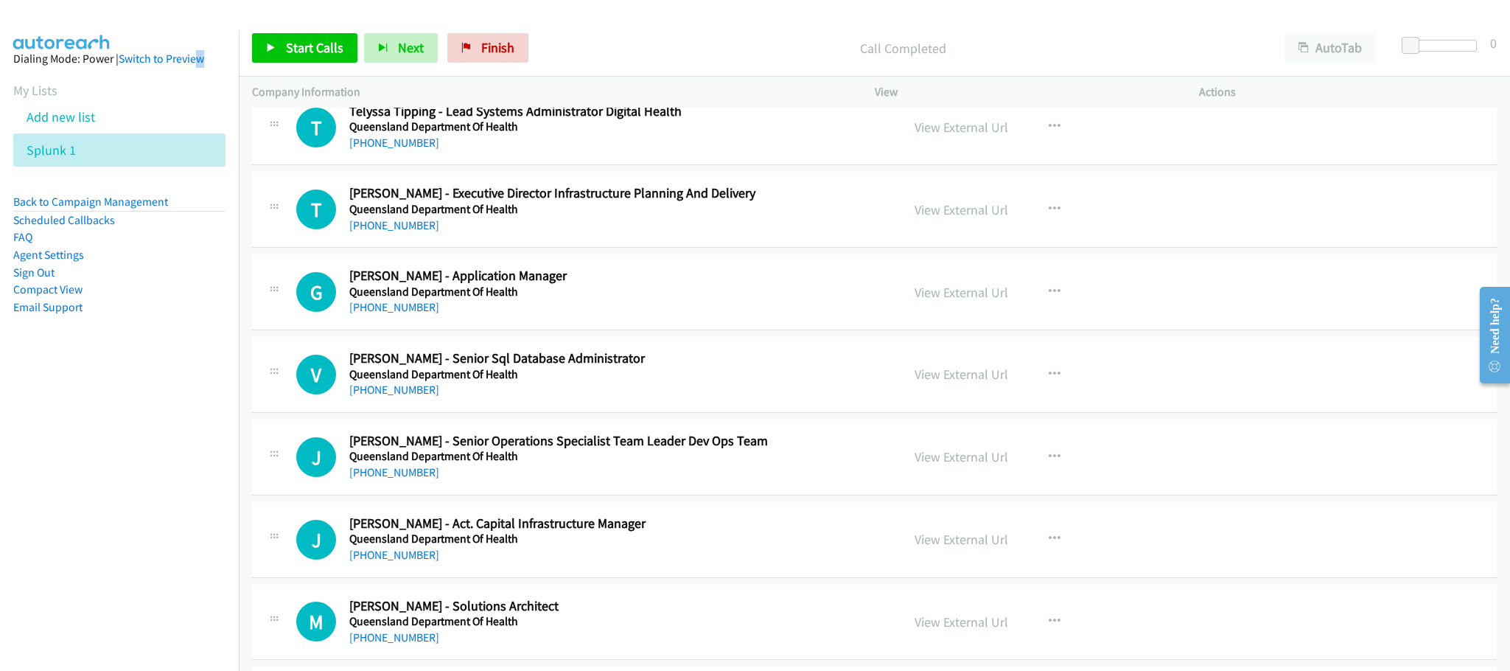
scroll to position [2101, 0]
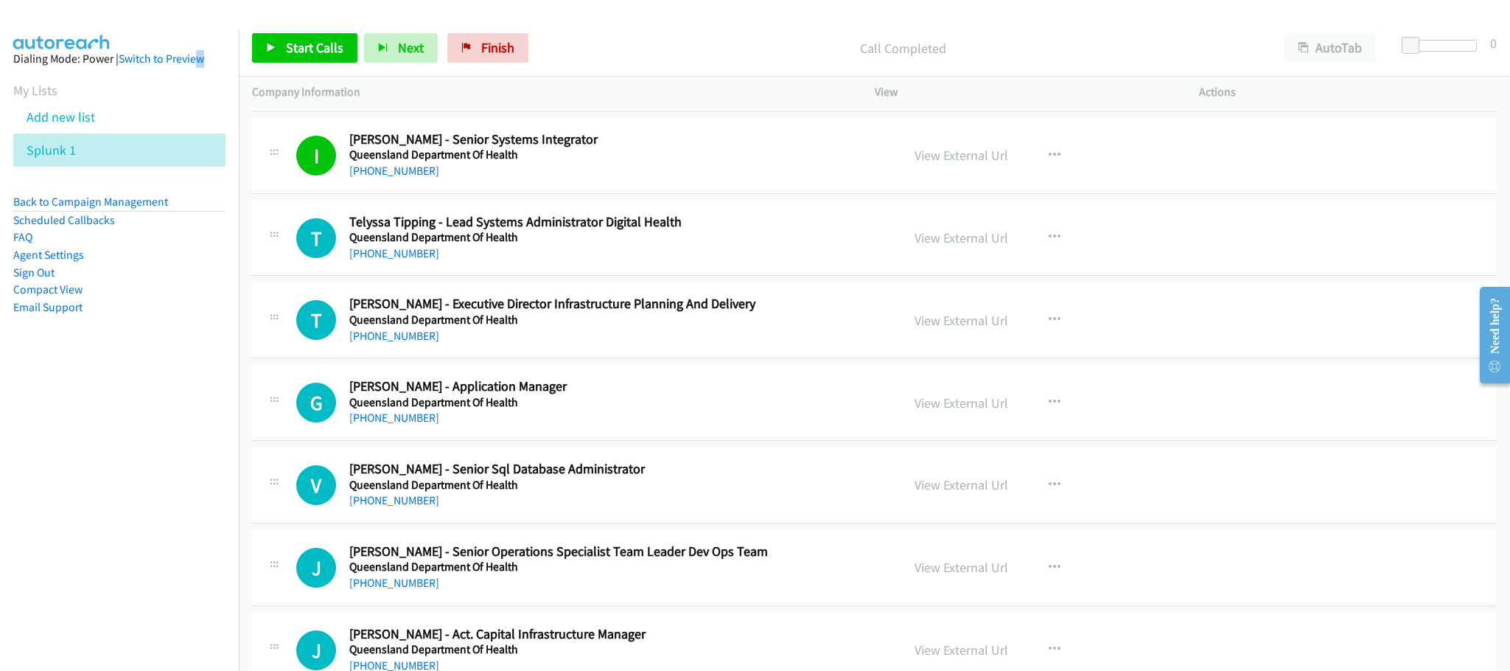
click at [742, 257] on div "[PHONE_NUMBER]" at bounding box center [614, 254] width 531 height 18
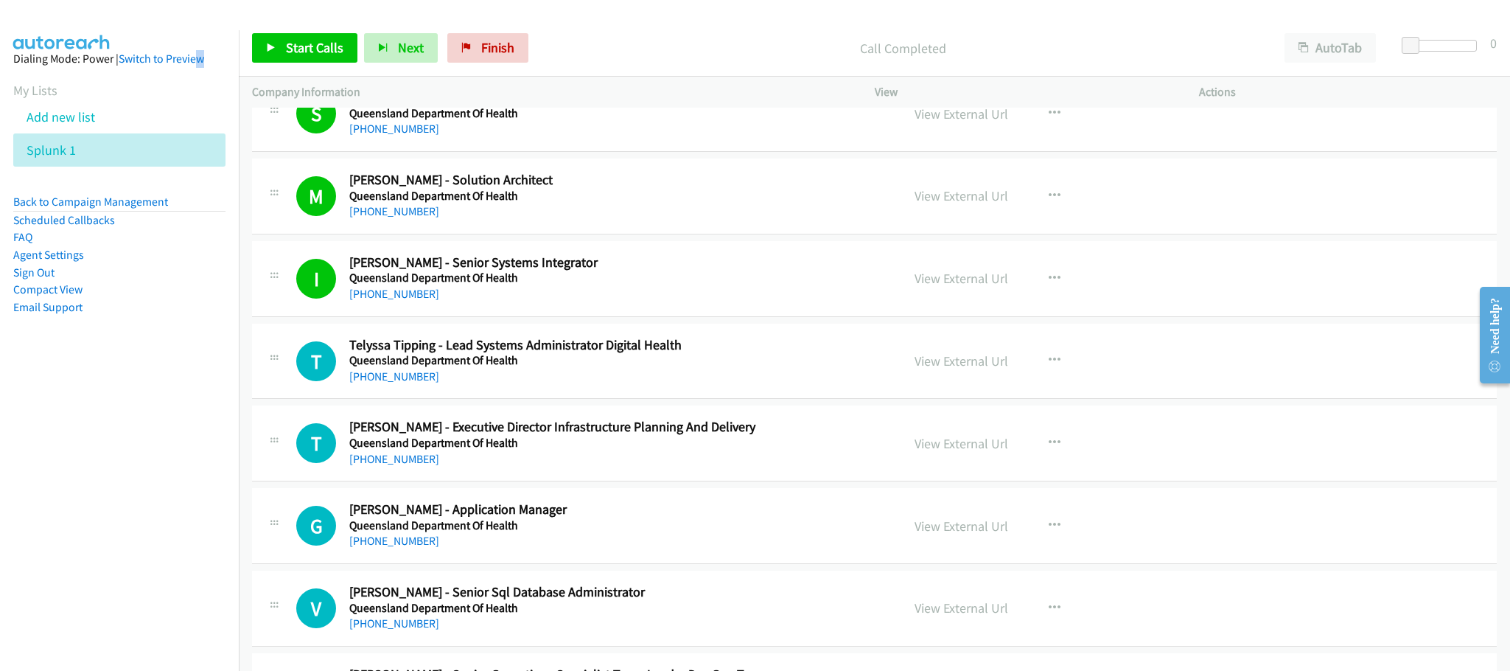
scroll to position [1880, 0]
